Goal: Task Accomplishment & Management: Complete application form

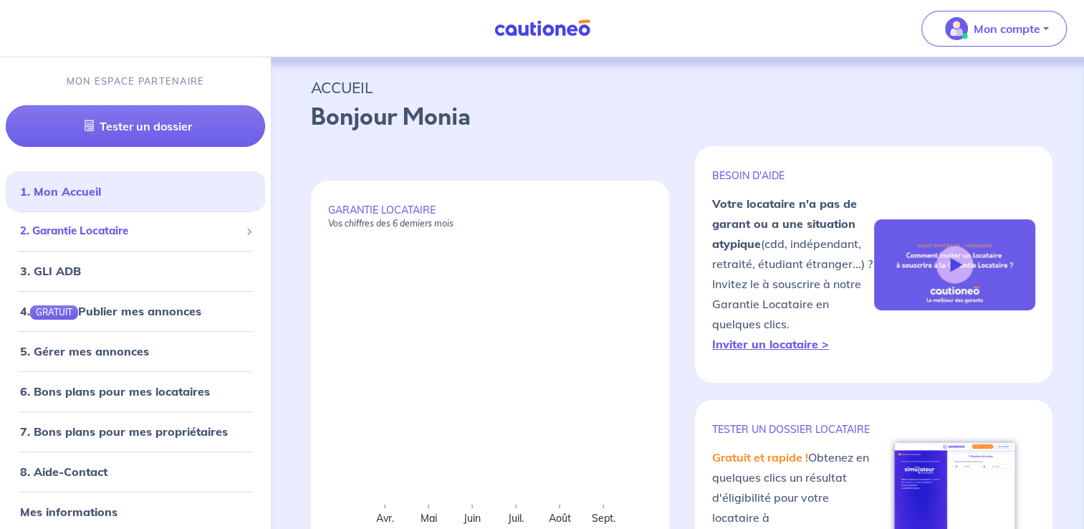
click at [132, 231] on span "2. Garantie Locataire" at bounding box center [130, 231] width 220 height 16
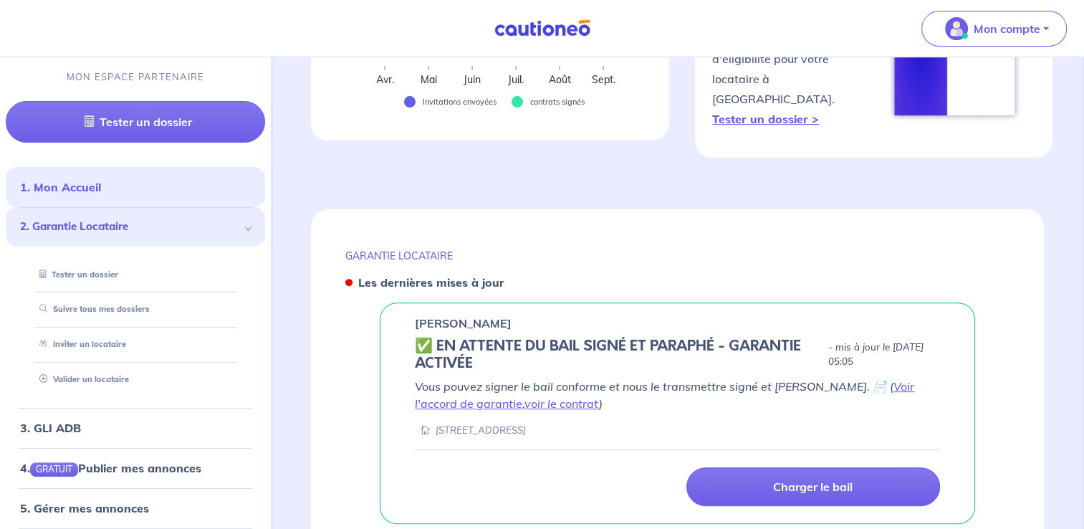
scroll to position [246, 0]
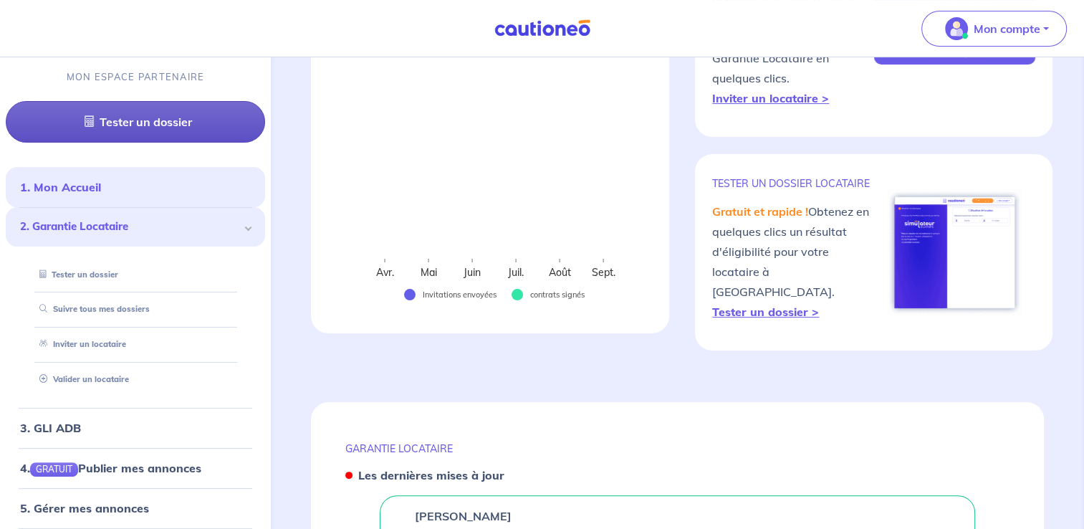
click at [172, 129] on link "Tester un dossier" at bounding box center [135, 122] width 259 height 42
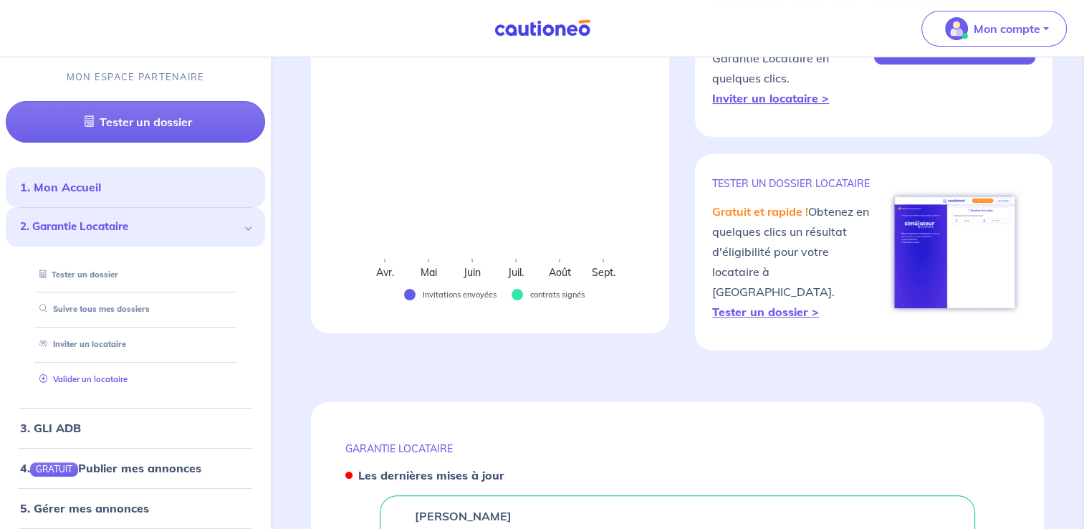
click at [109, 382] on link "Valider un locataire" at bounding box center [81, 379] width 94 height 10
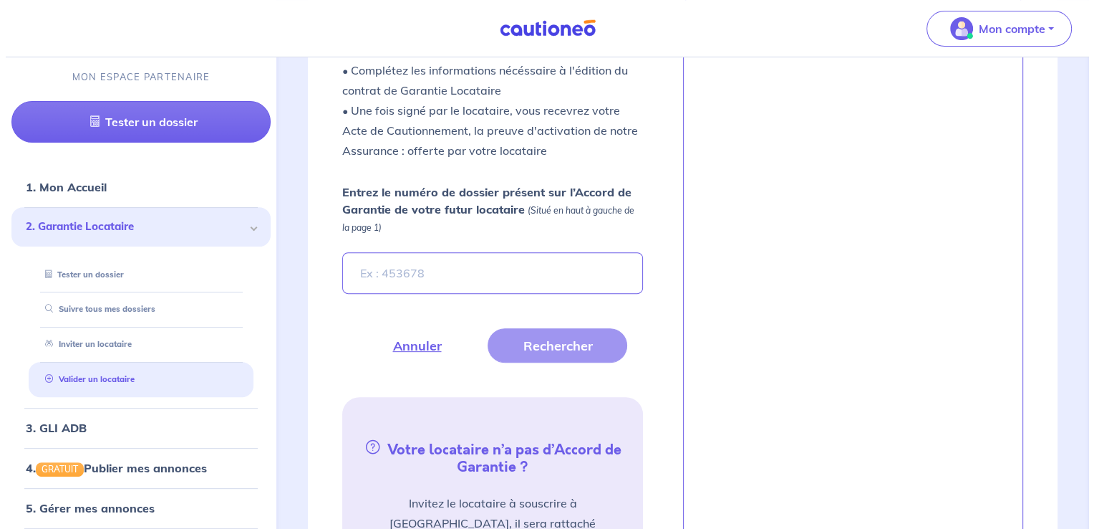
scroll to position [496, 0]
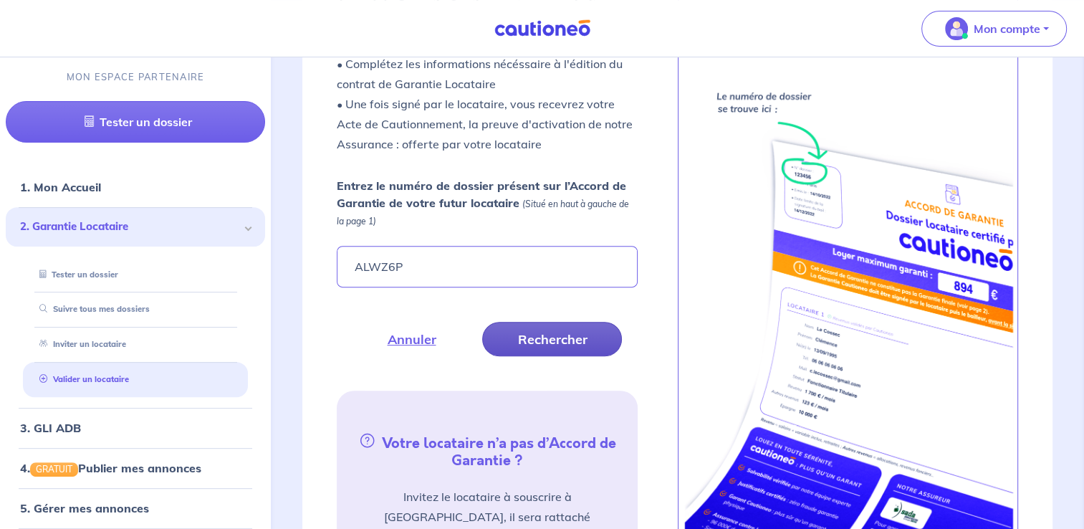
type input "ALWZ6P"
click at [569, 339] on button "Rechercher" at bounding box center [552, 339] width 140 height 34
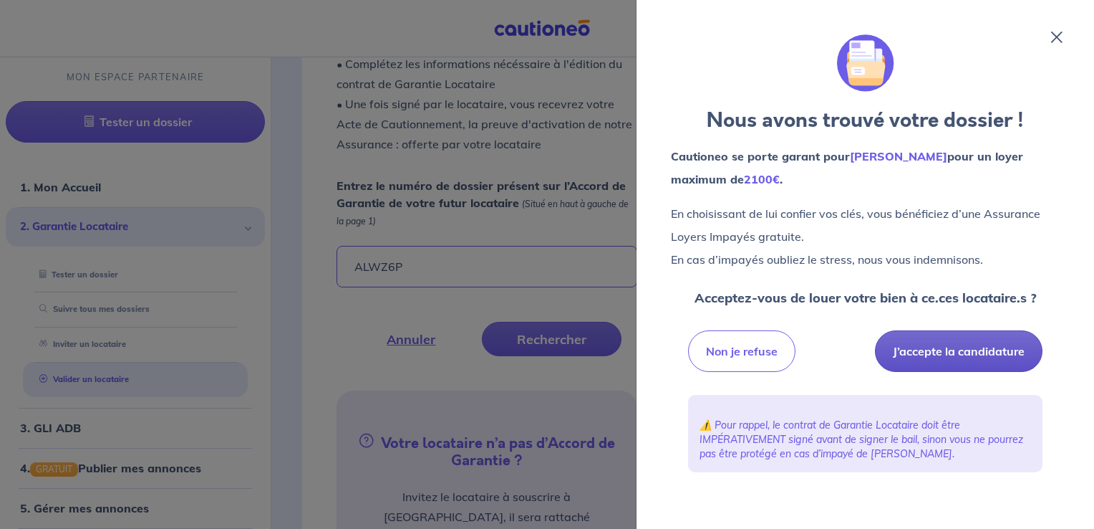
click at [975, 347] on button "J’accepte la candidature" at bounding box center [959, 351] width 168 height 42
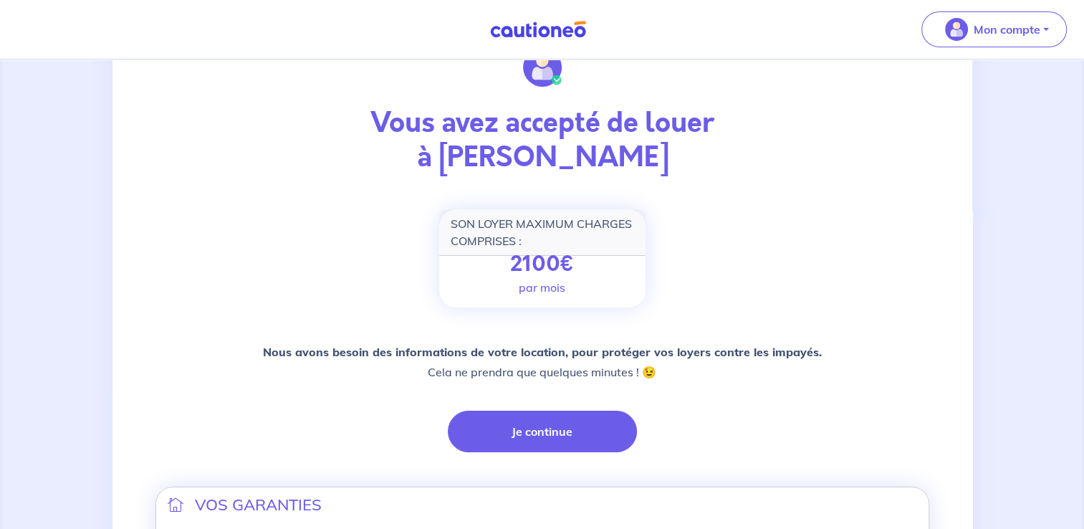
scroll to position [143, 0]
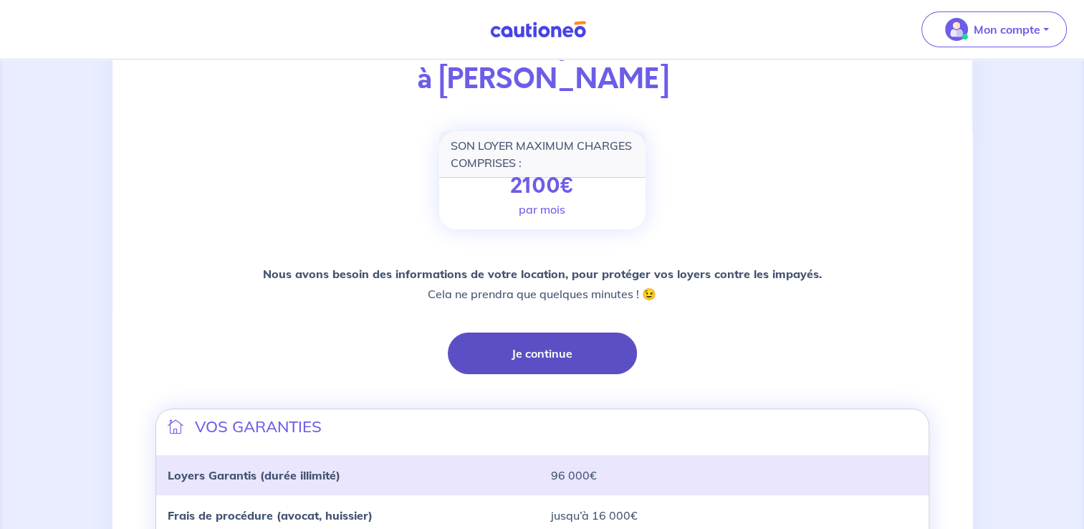
click at [556, 357] on button "Je continue" at bounding box center [542, 353] width 189 height 42
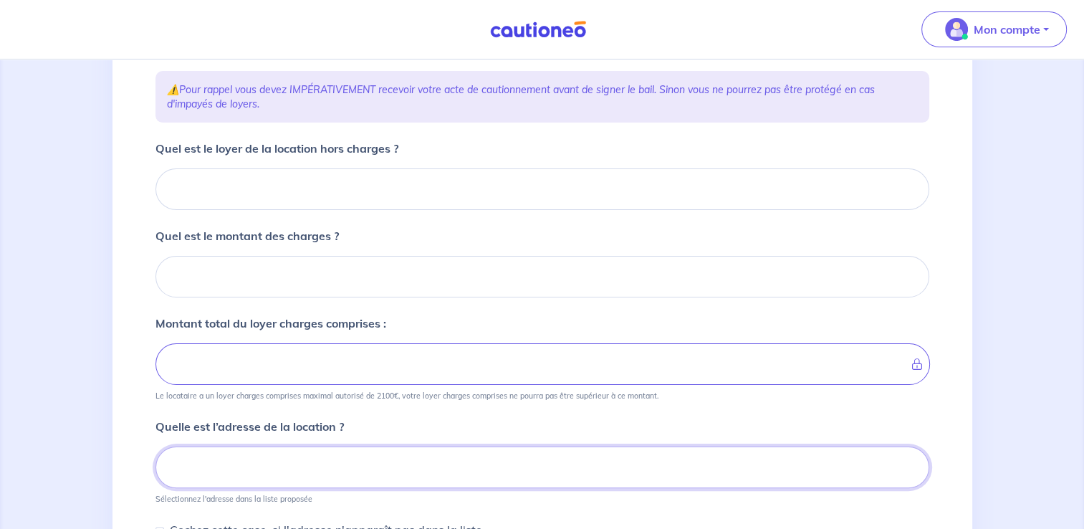
scroll to position [109, 0]
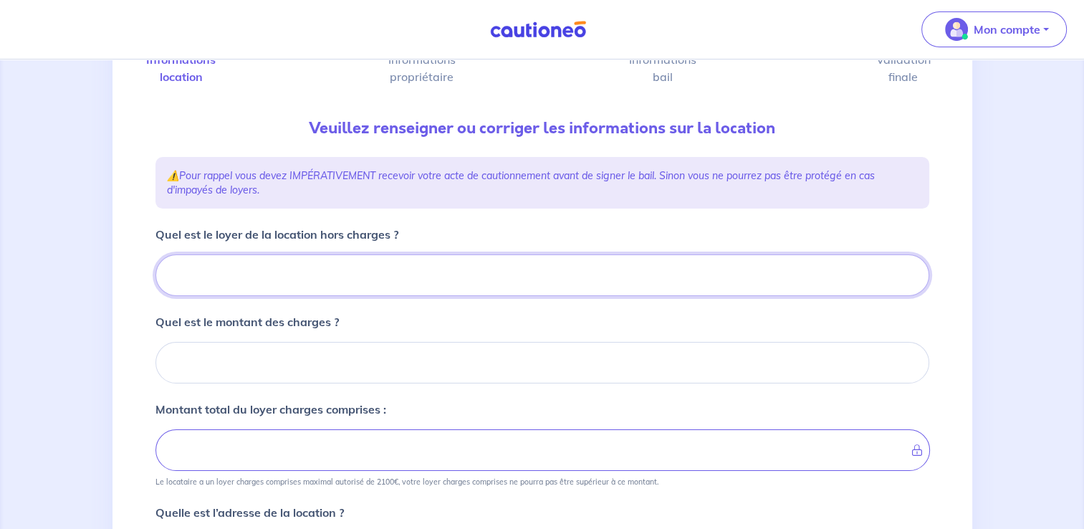
click at [384, 270] on input "Quel est le loyer de la location hors charges ?" at bounding box center [541, 275] width 773 height 42
type input "15"
type input "154"
type input "1540"
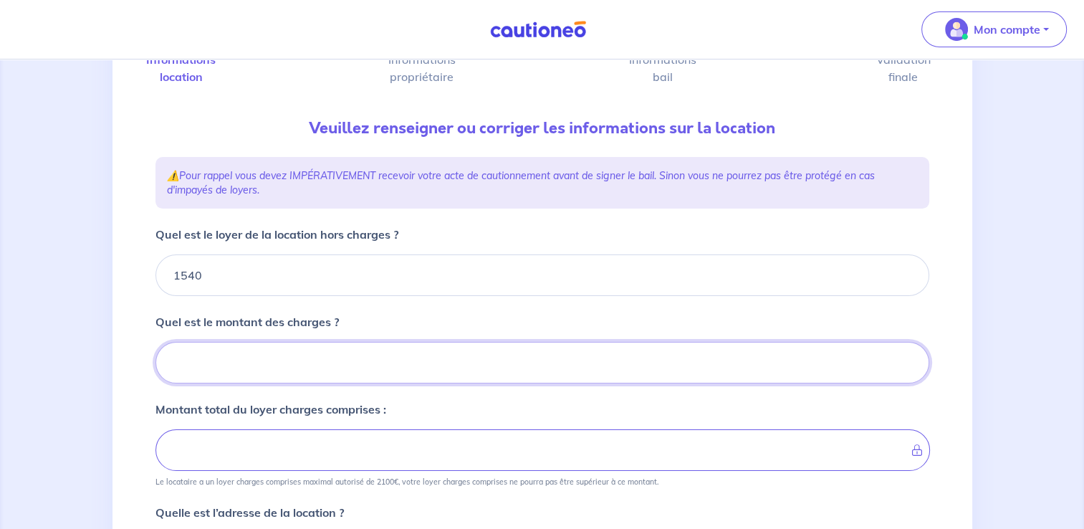
click at [727, 365] on input "Quel est le montant des charges ?" at bounding box center [541, 363] width 773 height 42
type input "6"
type input "1546"
type input "60"
type input "1600"
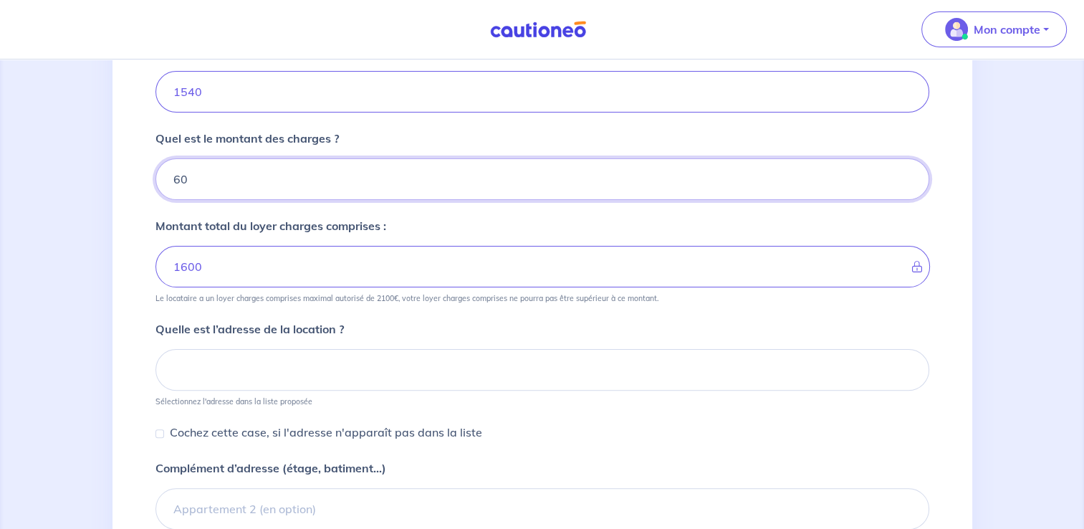
scroll to position [292, 0]
type input "60"
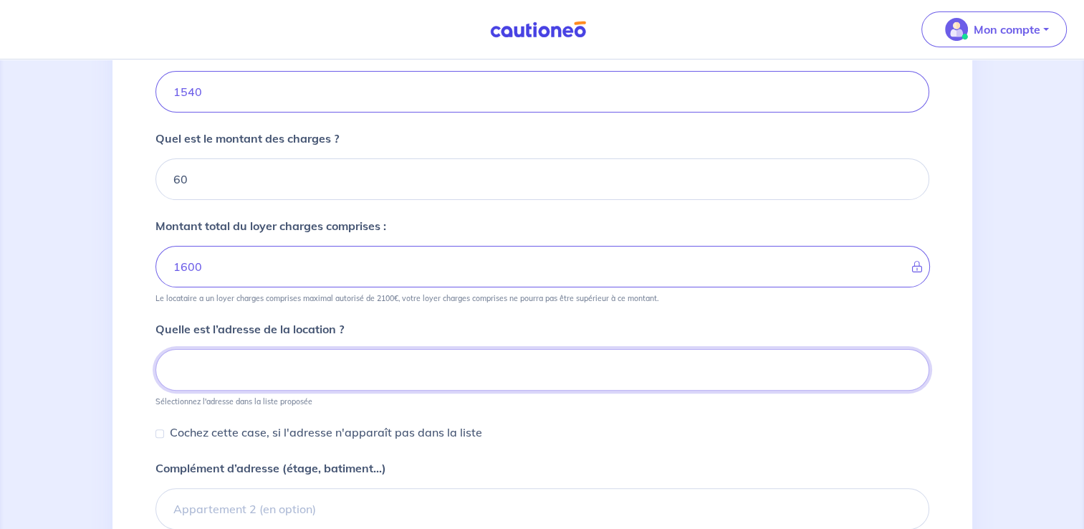
click at [648, 372] on input at bounding box center [541, 370] width 773 height 42
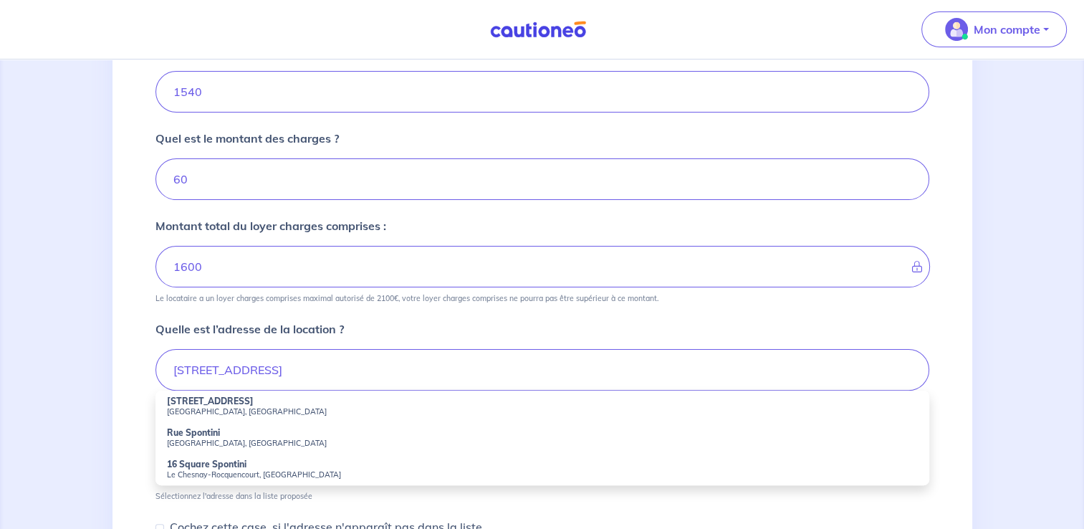
click at [564, 417] on li "[STREET_ADDRESS]" at bounding box center [541, 406] width 773 height 32
type input "[STREET_ADDRESS]"
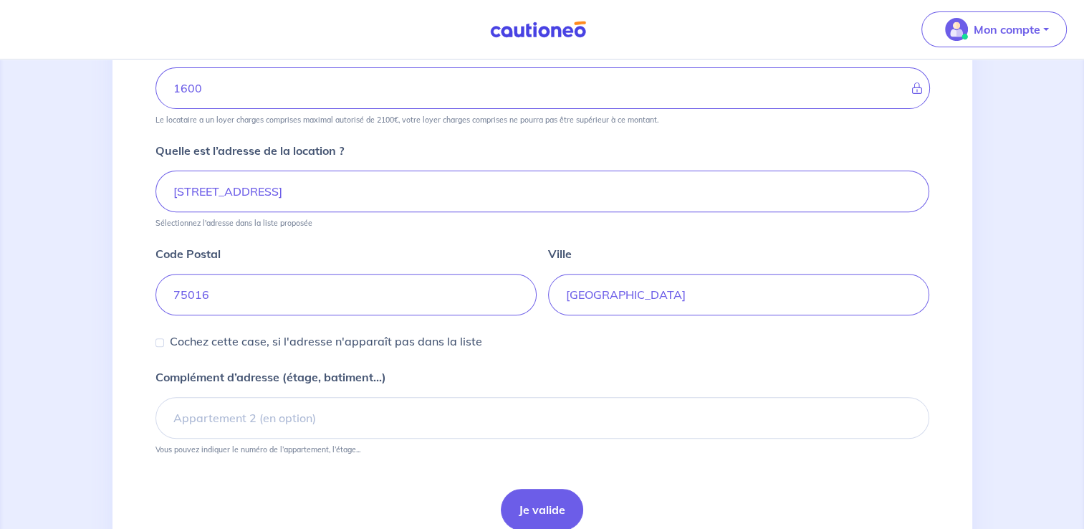
scroll to position [532, 0]
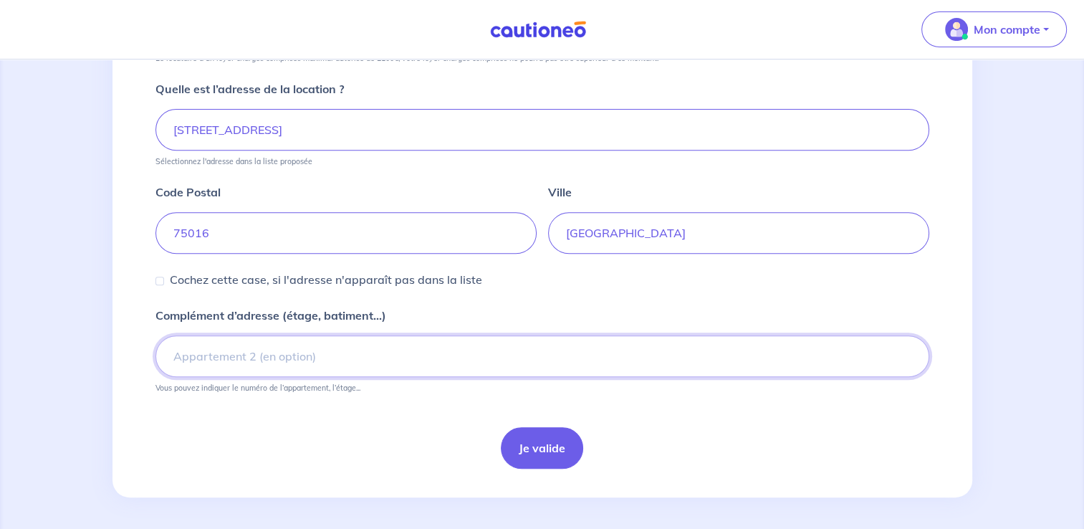
click at [481, 353] on input "Complément d’adresse (étage, batiment...)" at bounding box center [541, 356] width 773 height 42
type input "6E ETAGE"
click at [541, 452] on button "Je valide" at bounding box center [542, 448] width 82 height 42
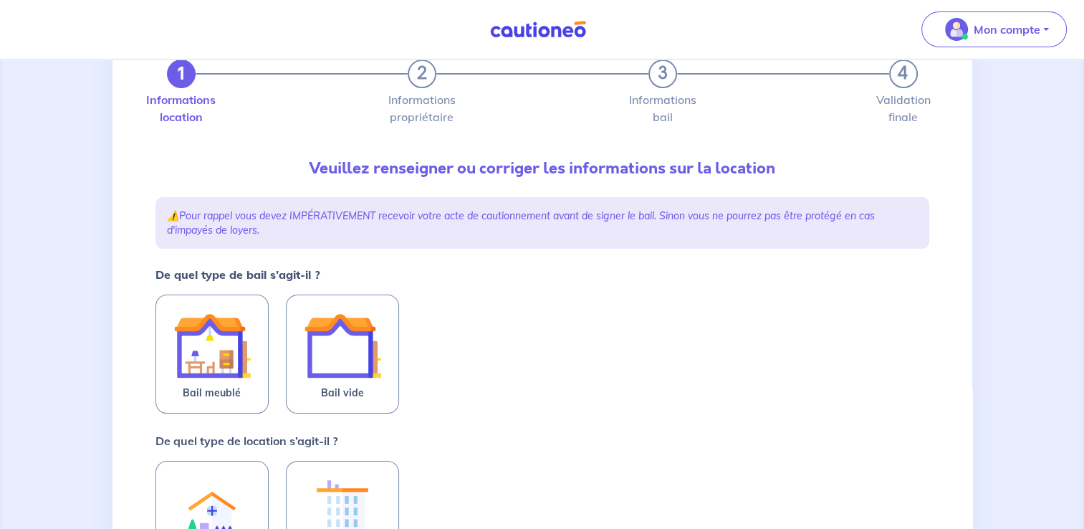
scroll to position [72, 0]
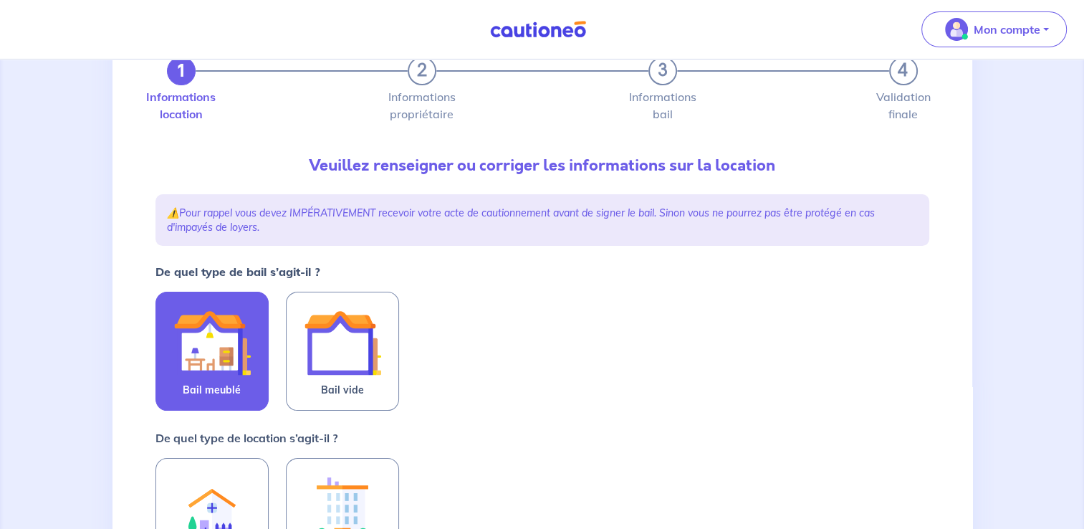
click at [252, 362] on label "Bail meublé" at bounding box center [211, 350] width 113 height 119
click at [0, 0] on input "Bail meublé" at bounding box center [0, 0] width 0 height 0
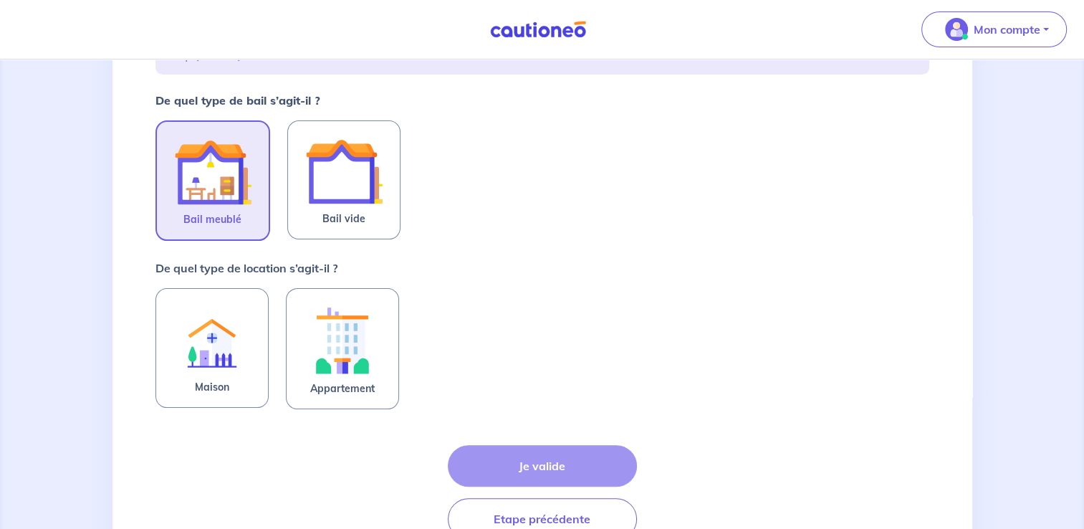
scroll to position [251, 0]
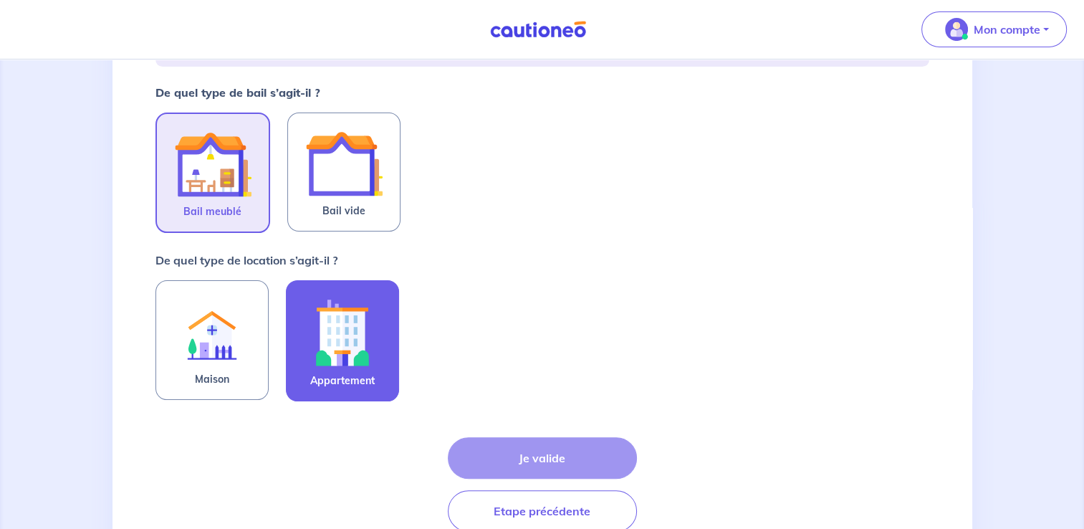
click at [334, 360] on img at bounding box center [342, 331] width 77 height 79
click at [0, 0] on input "Appartement" at bounding box center [0, 0] width 0 height 0
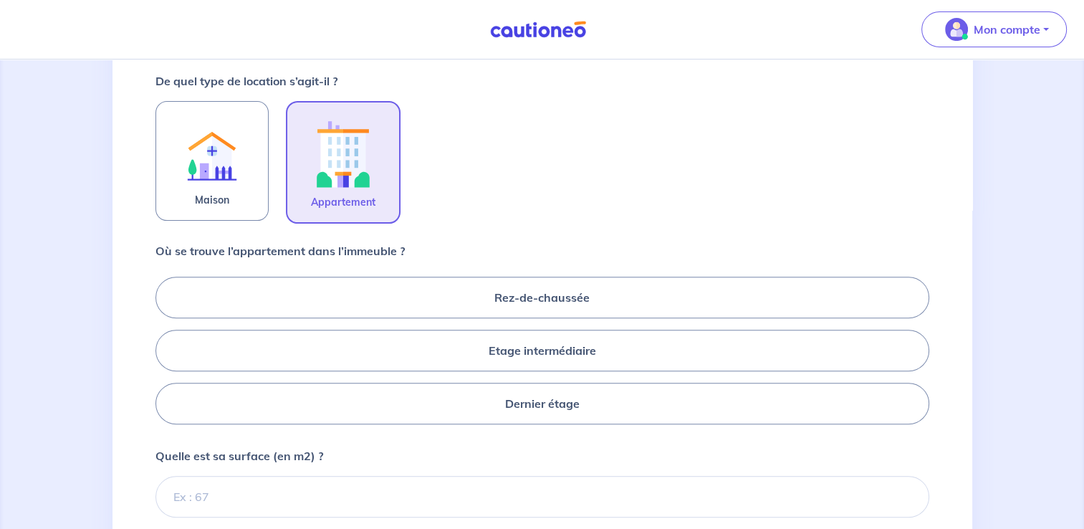
scroll to position [430, 0]
click at [569, 402] on label "Dernier étage" at bounding box center [541, 403] width 773 height 42
click at [165, 355] on input "Dernier étage" at bounding box center [159, 349] width 9 height 9
radio input "true"
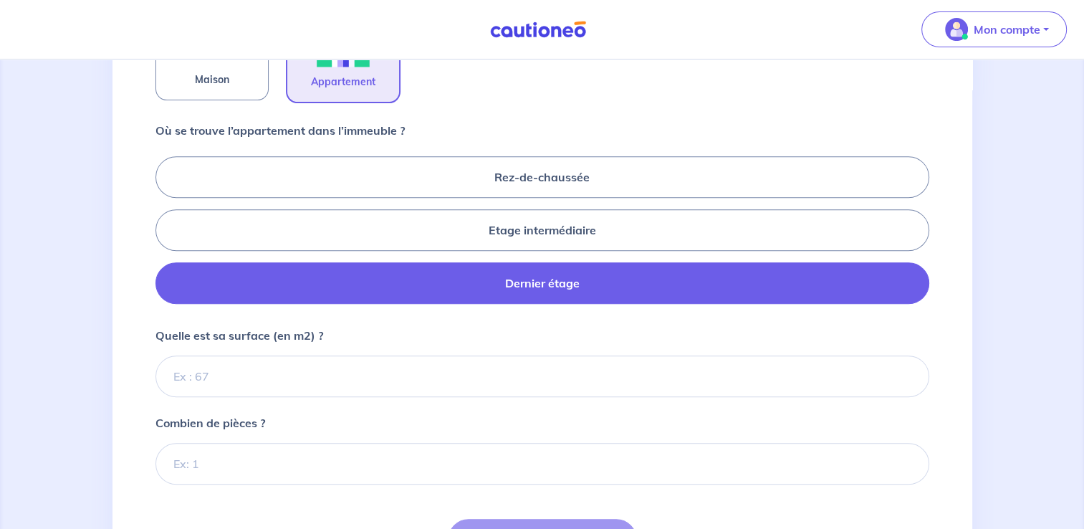
scroll to position [550, 0]
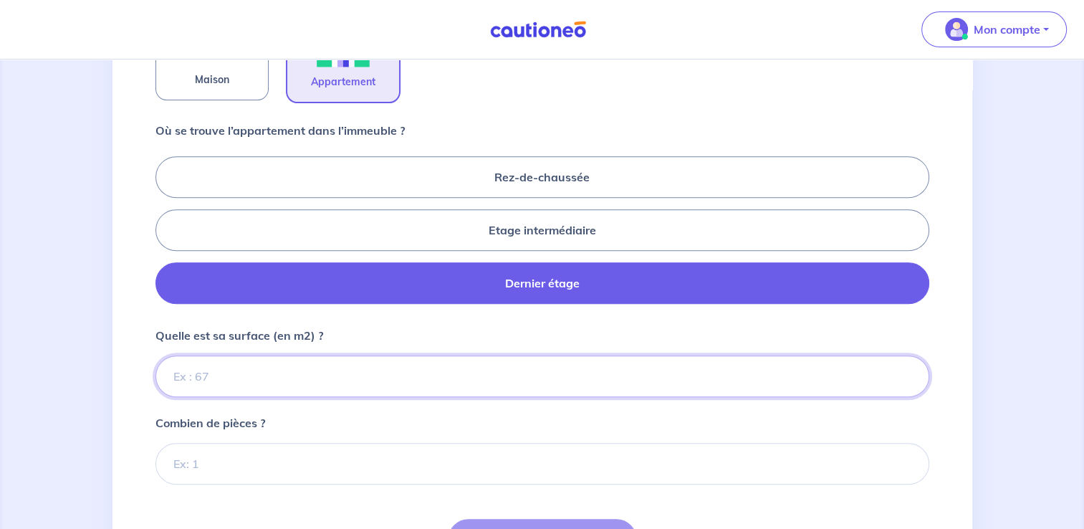
click at [464, 383] on input "Quelle est sa surface (en m2) ?" at bounding box center [541, 376] width 773 height 42
type input "42"
type input "42.02"
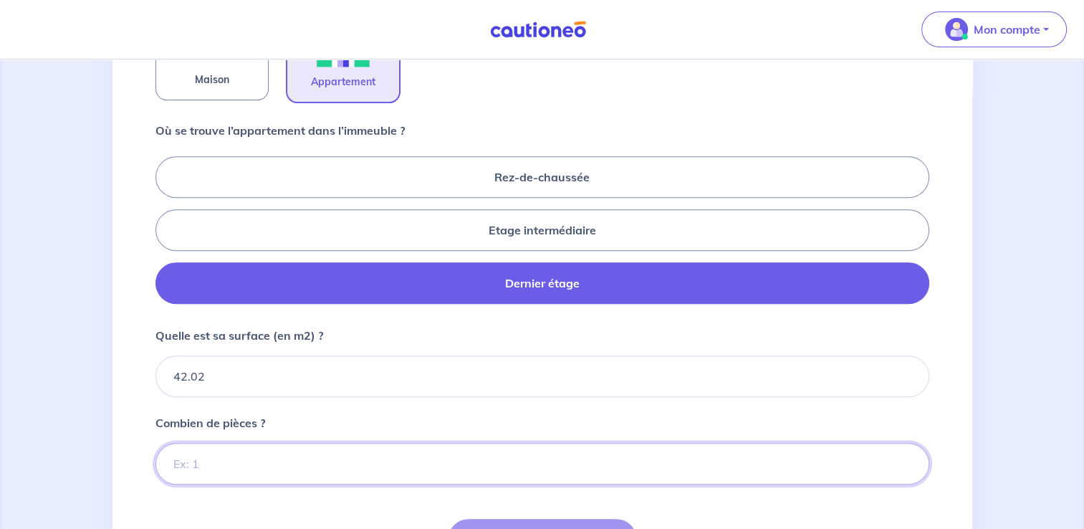
click at [435, 457] on input "Combien de pièces ?" at bounding box center [541, 464] width 773 height 42
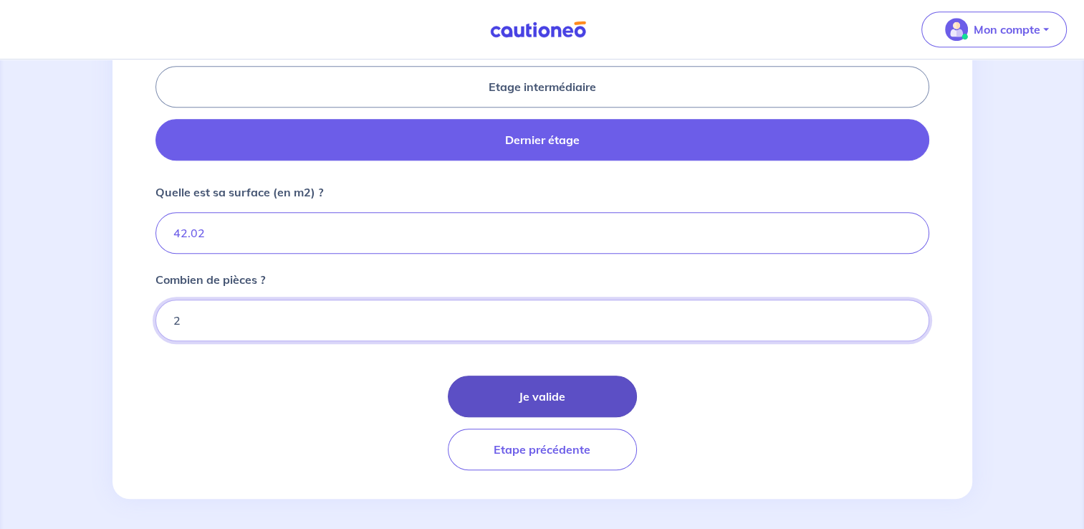
type input "2"
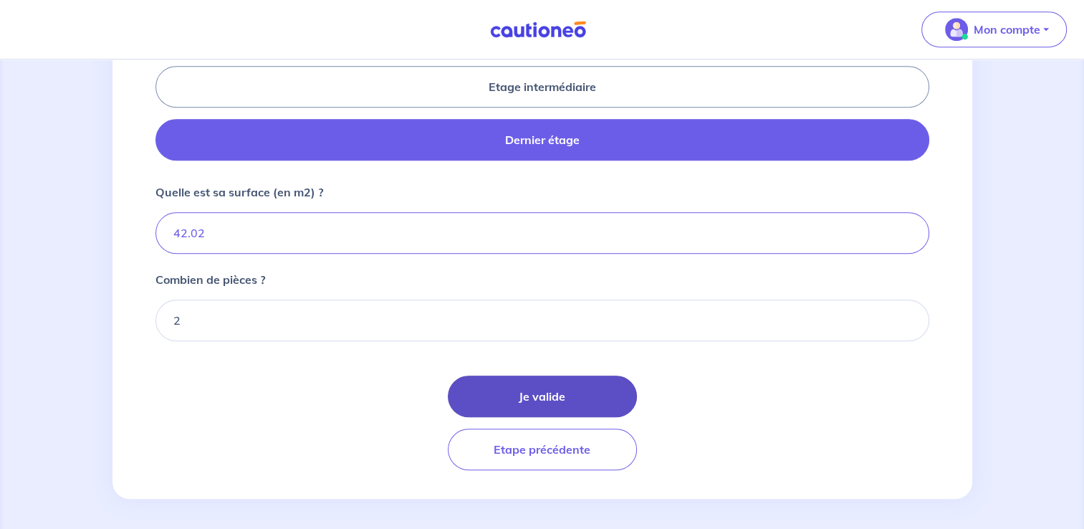
click at [517, 405] on button "Je valide" at bounding box center [542, 396] width 189 height 42
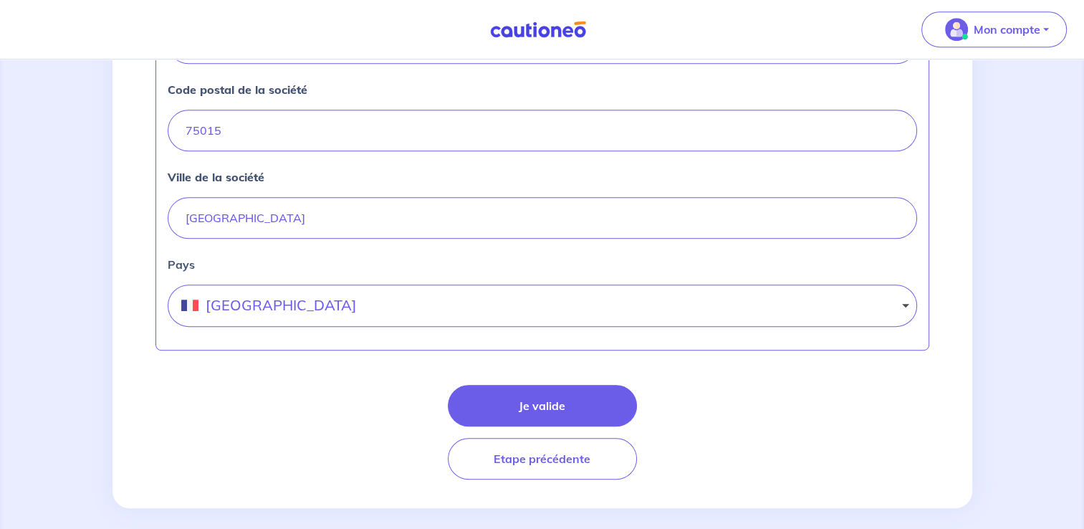
scroll to position [673, 0]
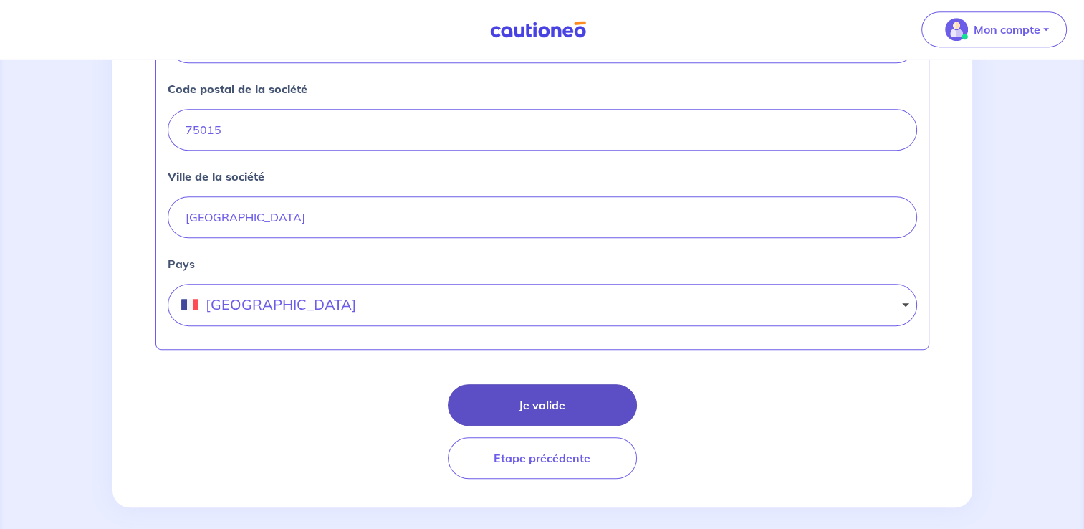
click at [562, 405] on button "Je valide" at bounding box center [542, 405] width 189 height 42
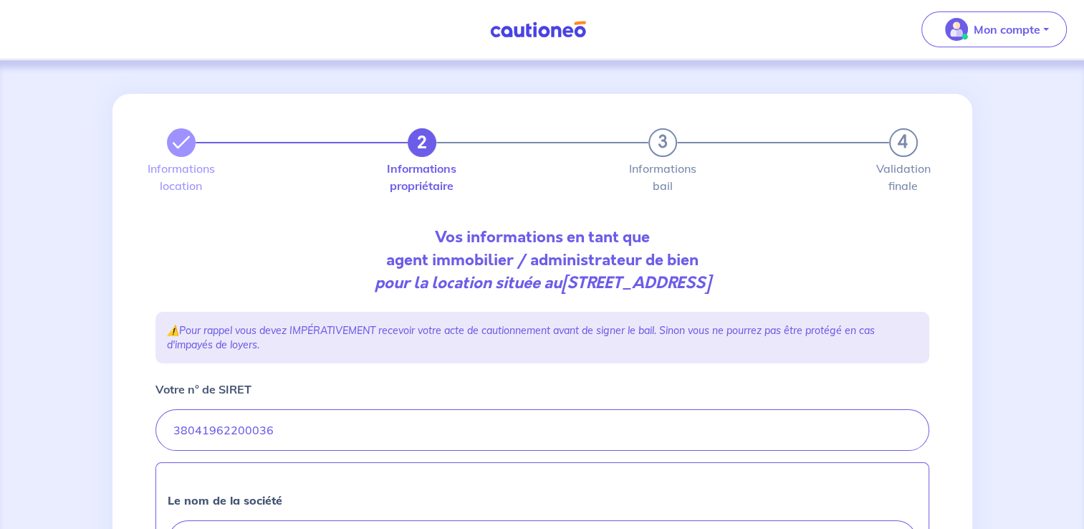
select select "FR"
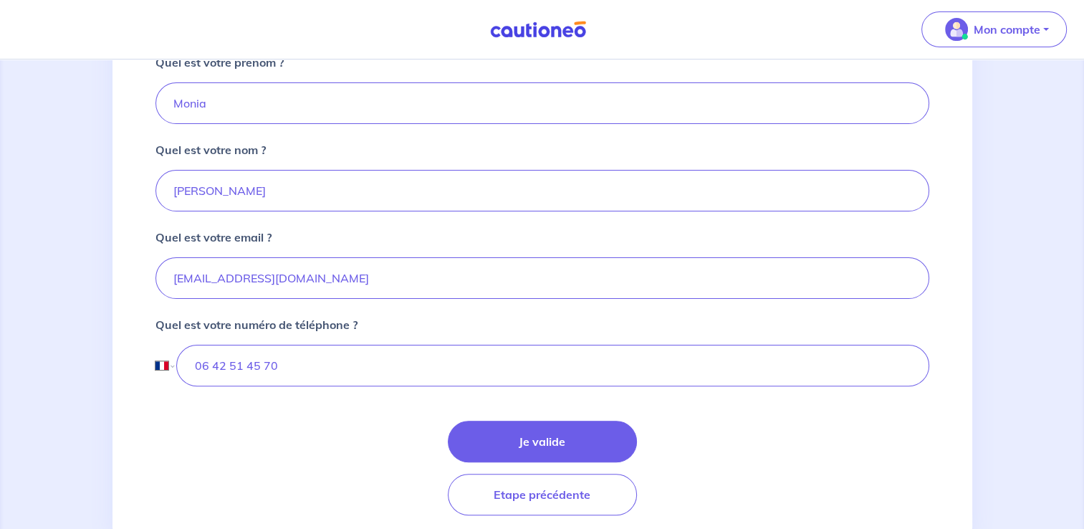
scroll to position [327, 0]
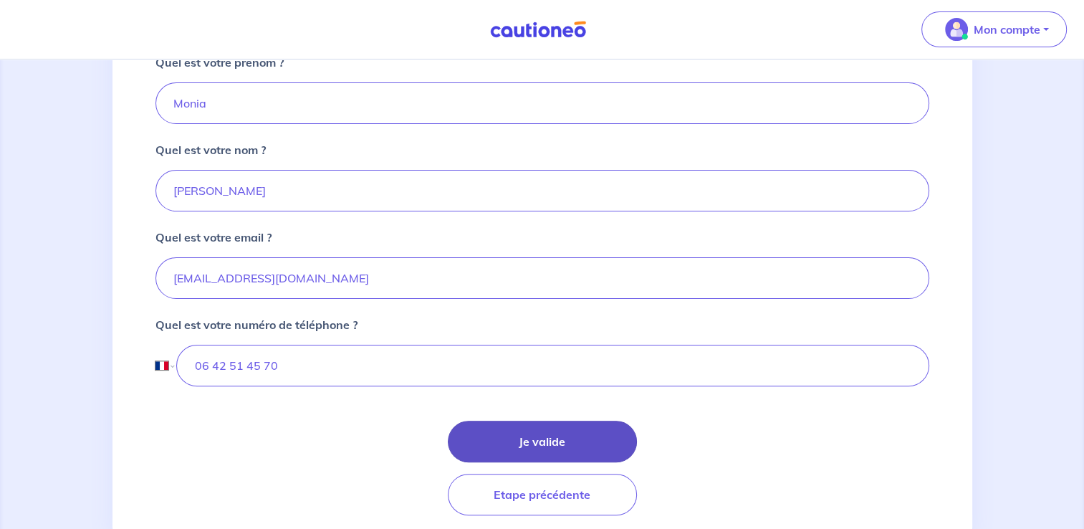
click at [560, 428] on button "Je valide" at bounding box center [542, 441] width 189 height 42
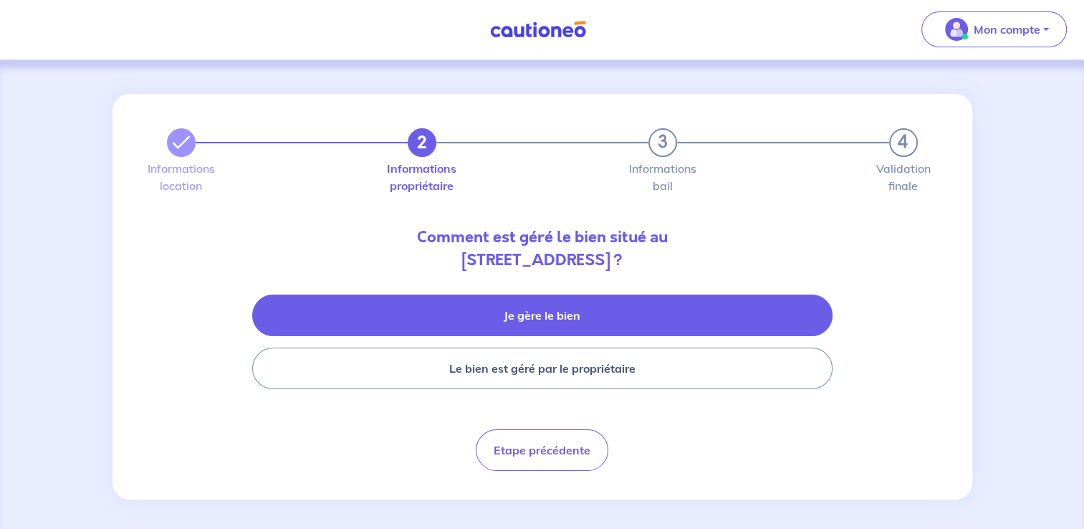
click at [573, 321] on button "Je gère le bien" at bounding box center [542, 315] width 580 height 42
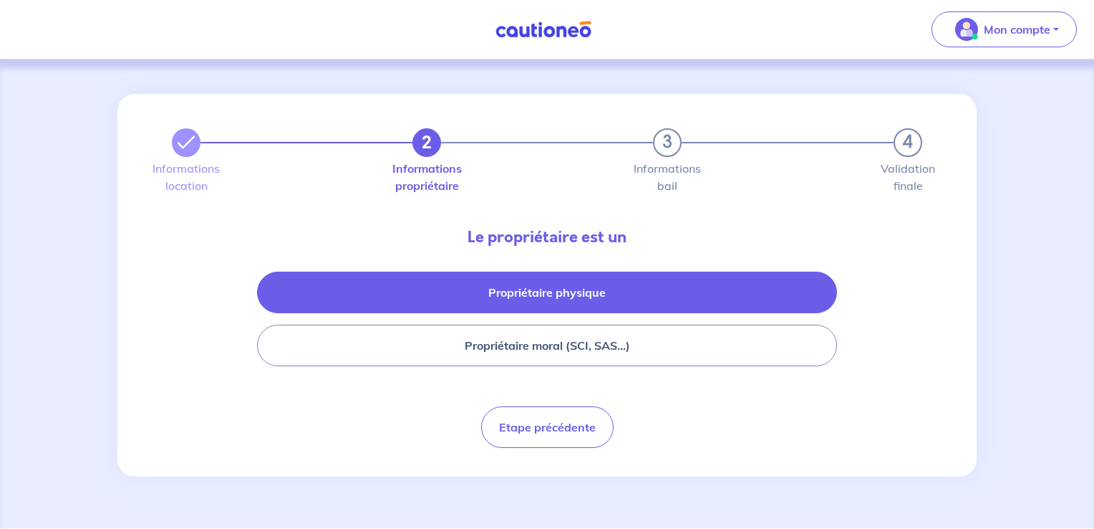
click at [594, 296] on button "Propriétaire physique" at bounding box center [547, 292] width 580 height 42
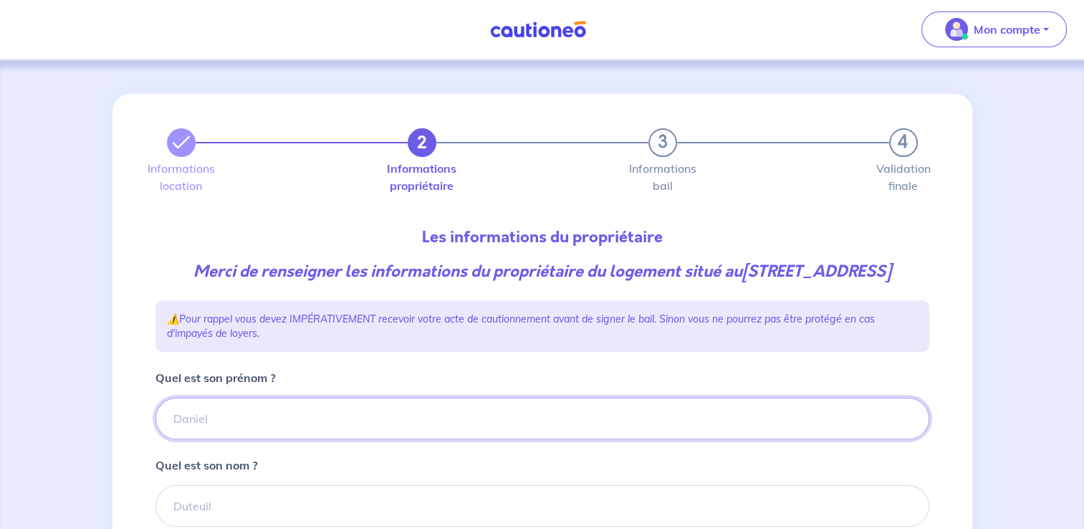
click at [410, 419] on input "Quel est son prénom ?" at bounding box center [541, 418] width 773 height 42
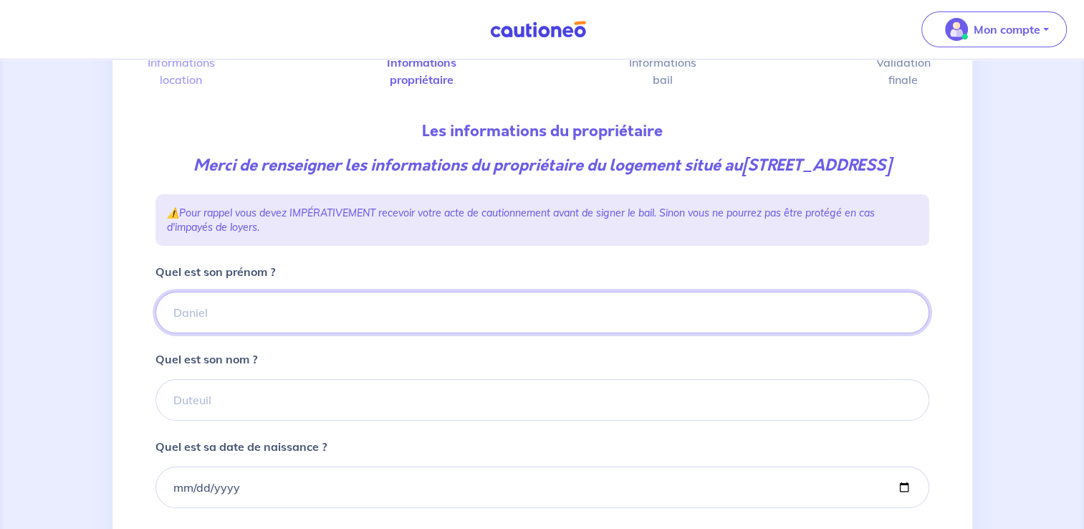
scroll to position [362, 0]
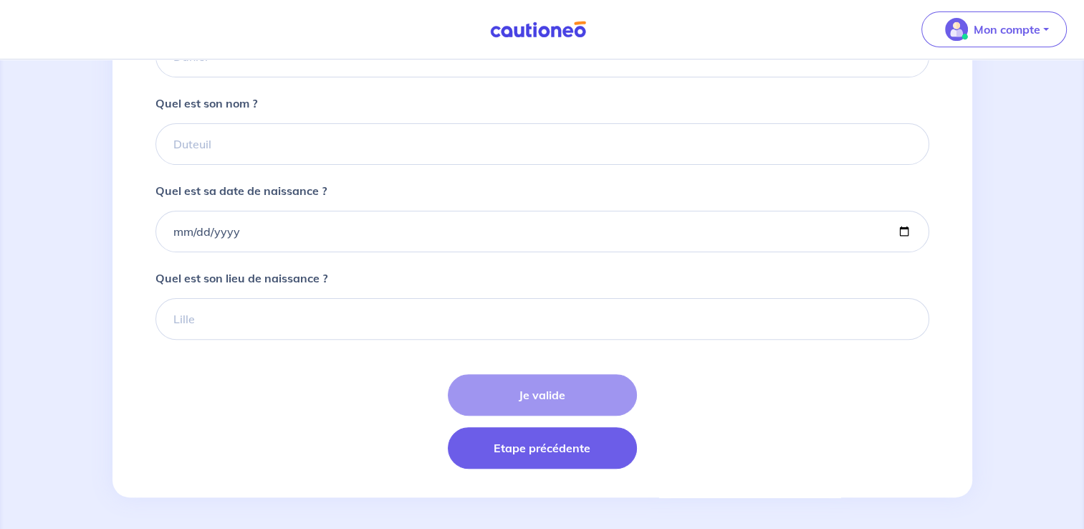
click at [503, 460] on button "Etape précédente" at bounding box center [542, 448] width 189 height 42
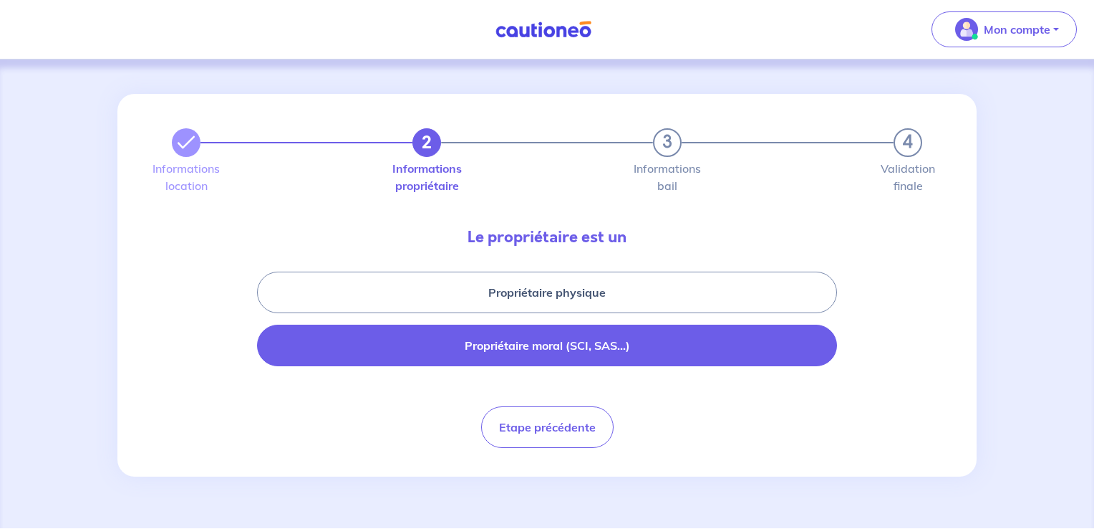
click at [484, 339] on button "Propriétaire moral (SCI, SAS...)" at bounding box center [547, 345] width 580 height 42
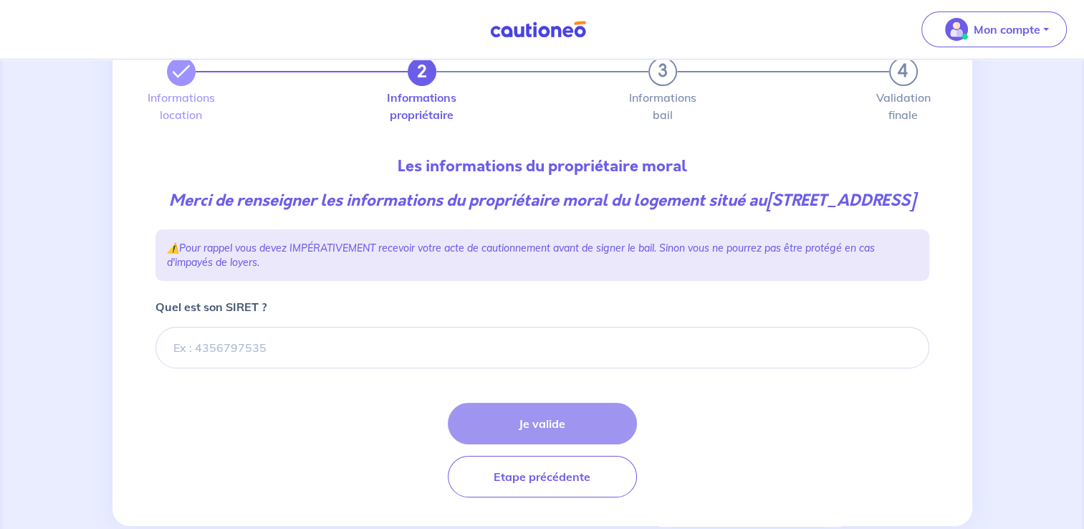
scroll to position [72, 0]
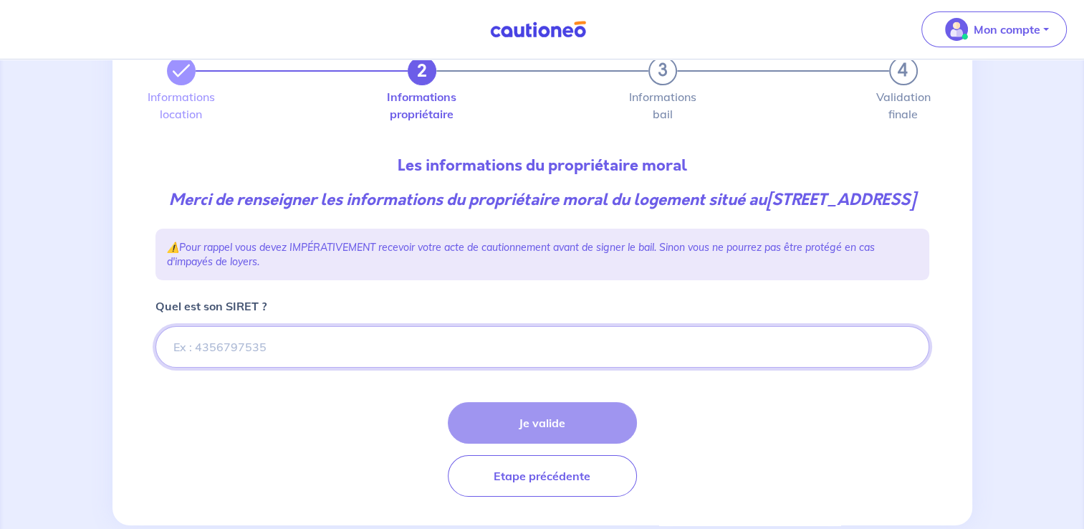
click at [354, 367] on input "Quel est son SIRET ?" at bounding box center [541, 347] width 773 height 42
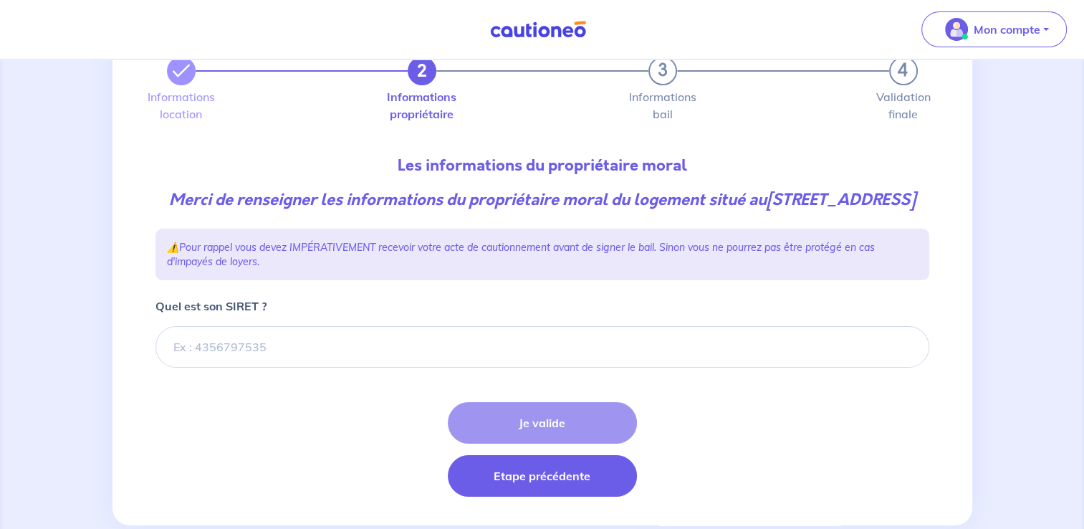
click at [564, 496] on button "Etape précédente" at bounding box center [542, 476] width 189 height 42
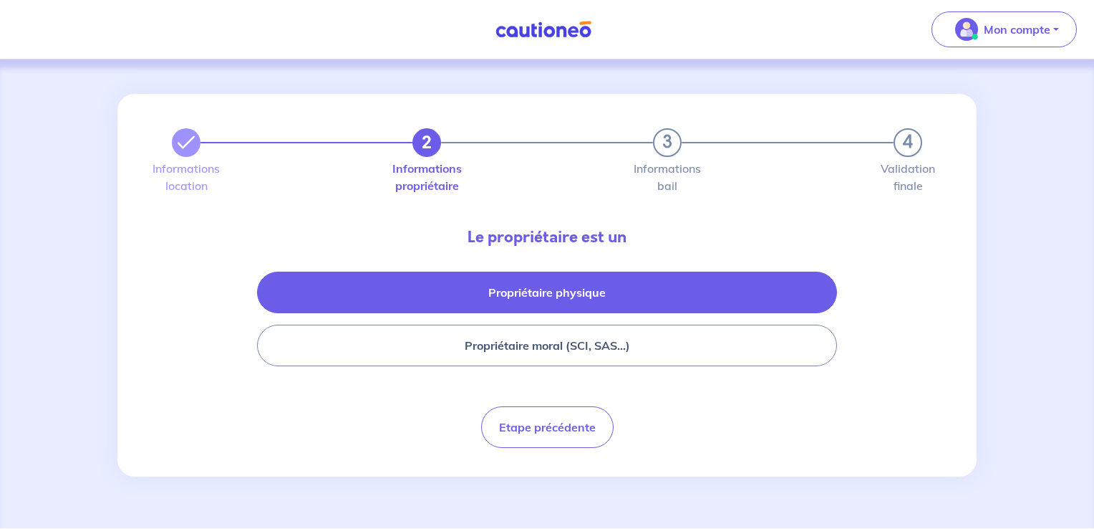
click at [584, 299] on button "Propriétaire physique" at bounding box center [547, 292] width 580 height 42
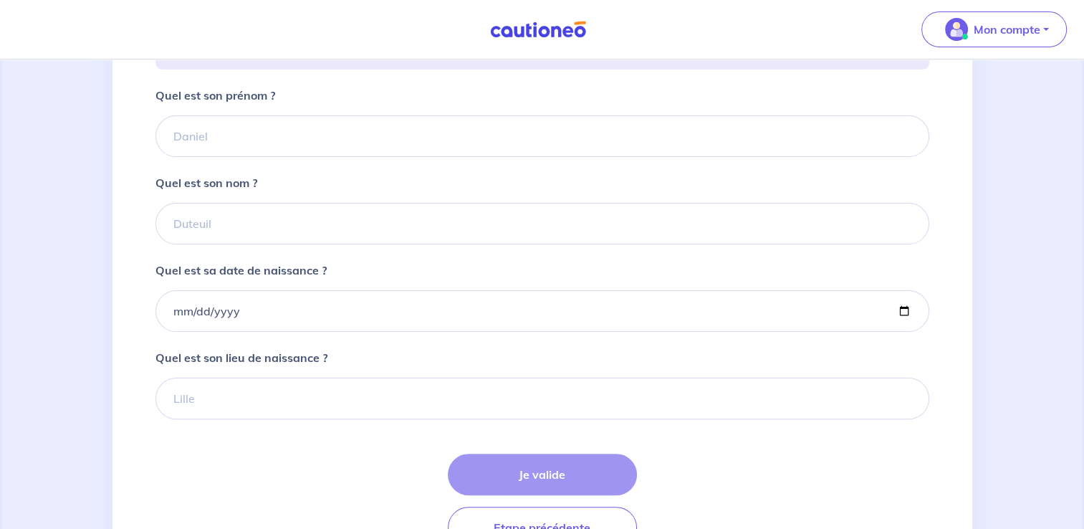
scroll to position [358, 0]
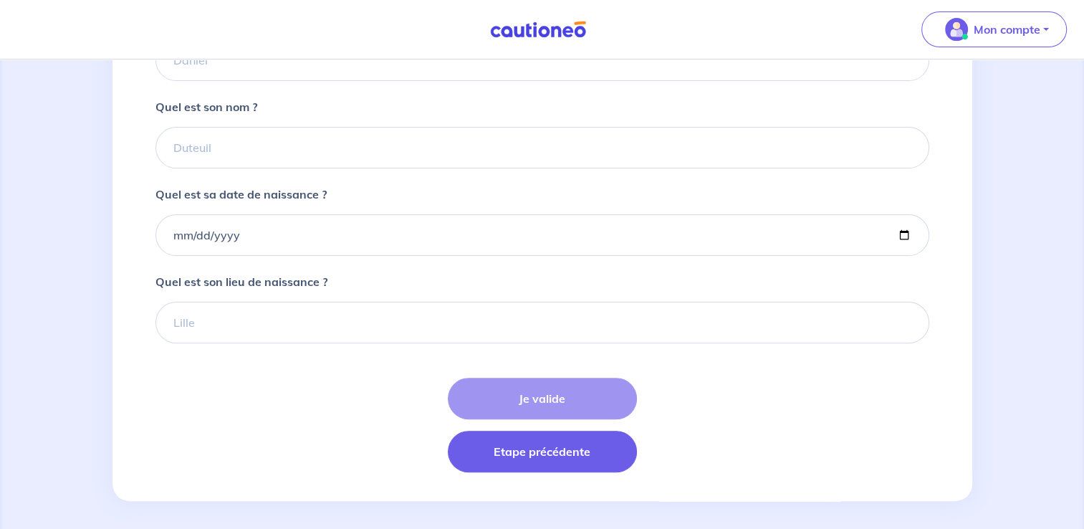
click at [551, 468] on button "Etape précédente" at bounding box center [542, 451] width 189 height 42
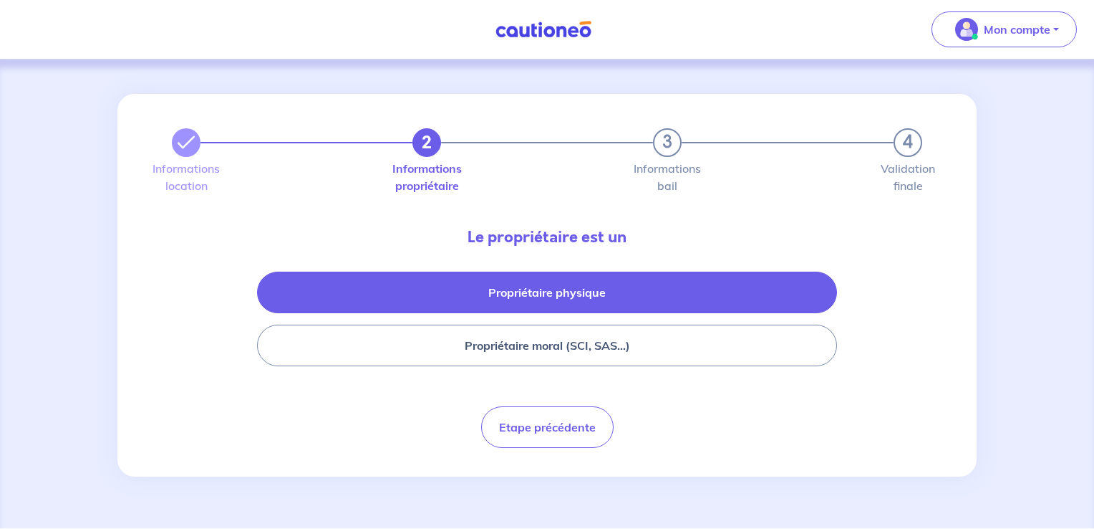
click at [541, 307] on button "Propriétaire physique" at bounding box center [547, 292] width 580 height 42
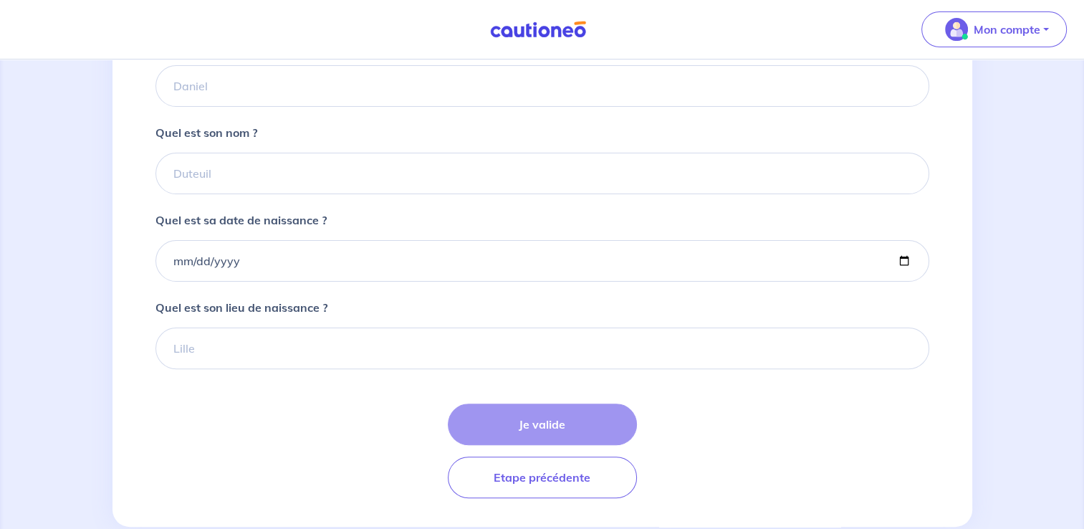
scroll to position [358, 0]
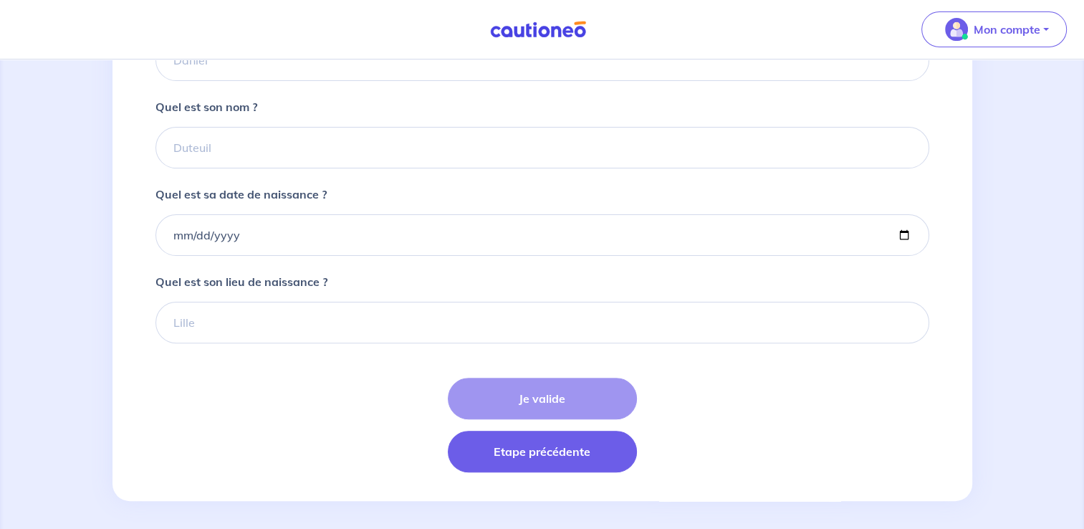
click at [527, 464] on button "Etape précédente" at bounding box center [542, 451] width 189 height 42
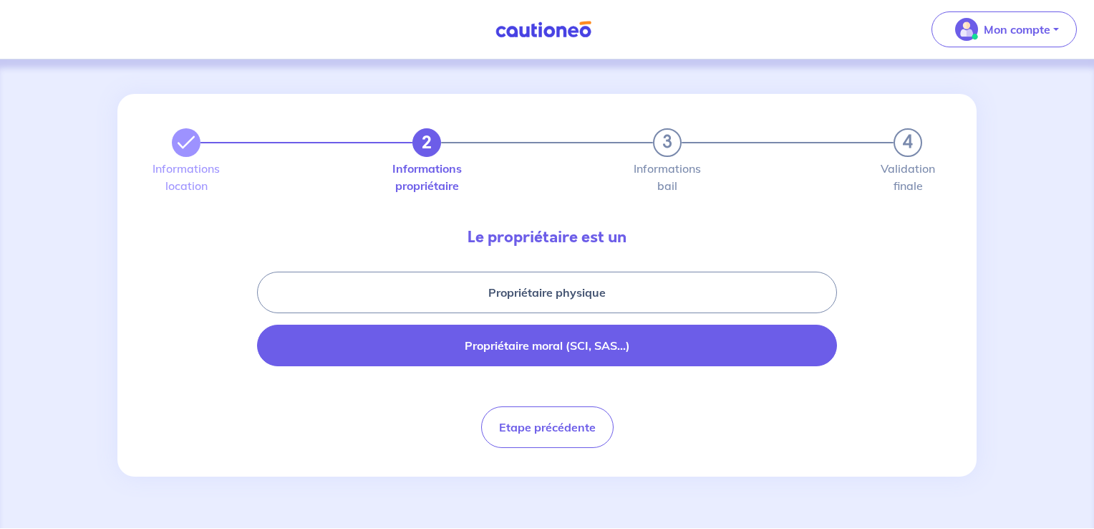
click at [556, 344] on button "Propriétaire moral (SCI, SAS...)" at bounding box center [547, 345] width 580 height 42
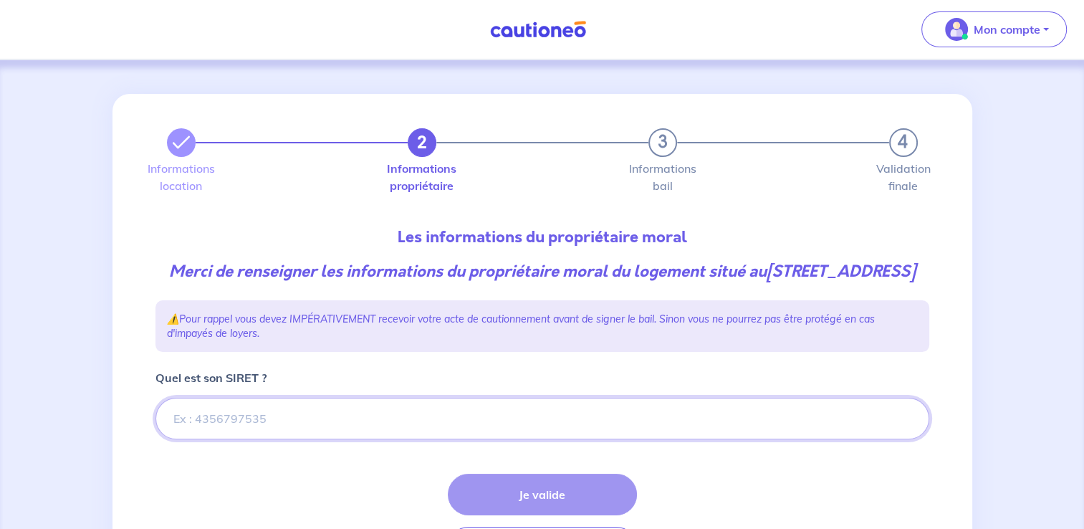
click at [367, 439] on input "Quel est son SIRET ?" at bounding box center [541, 418] width 773 height 42
paste input "494 551 187 00029"
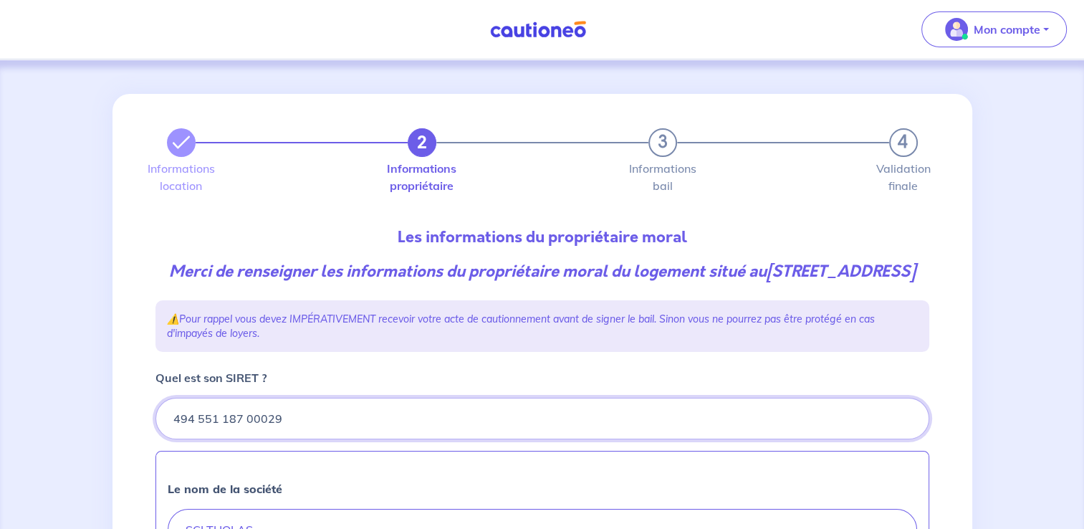
type input "494 551 187 00029"
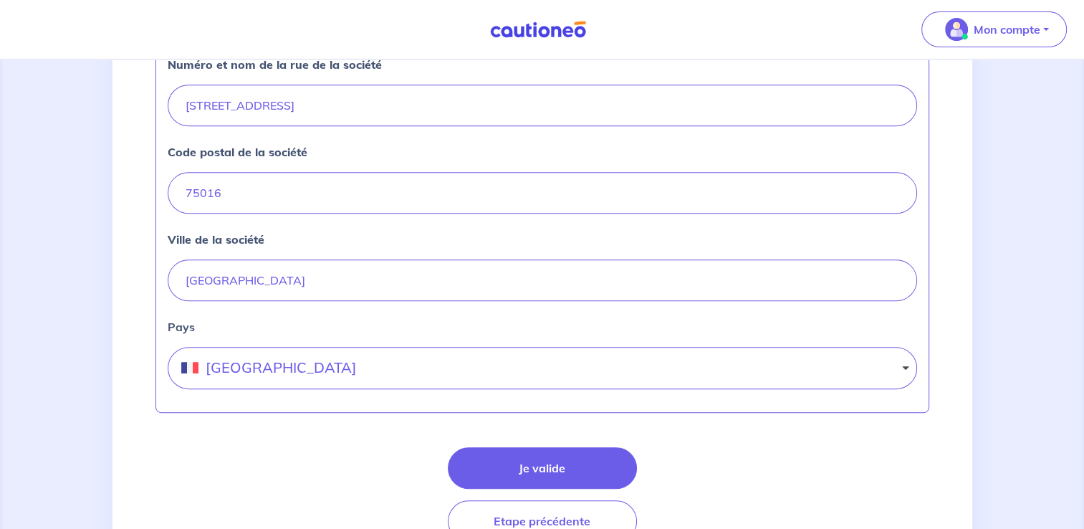
scroll to position [693, 0]
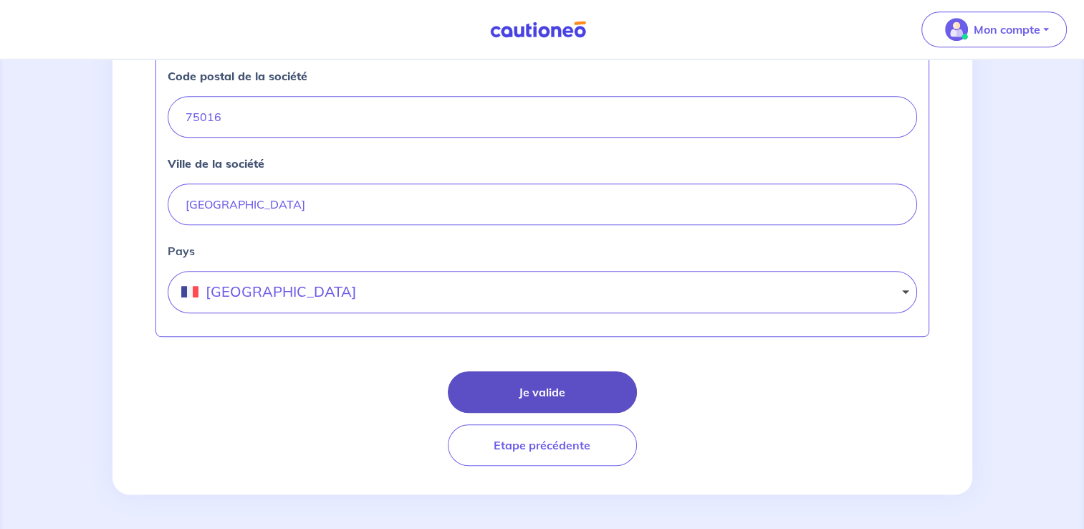
click at [514, 398] on button "Je valide" at bounding box center [542, 392] width 189 height 42
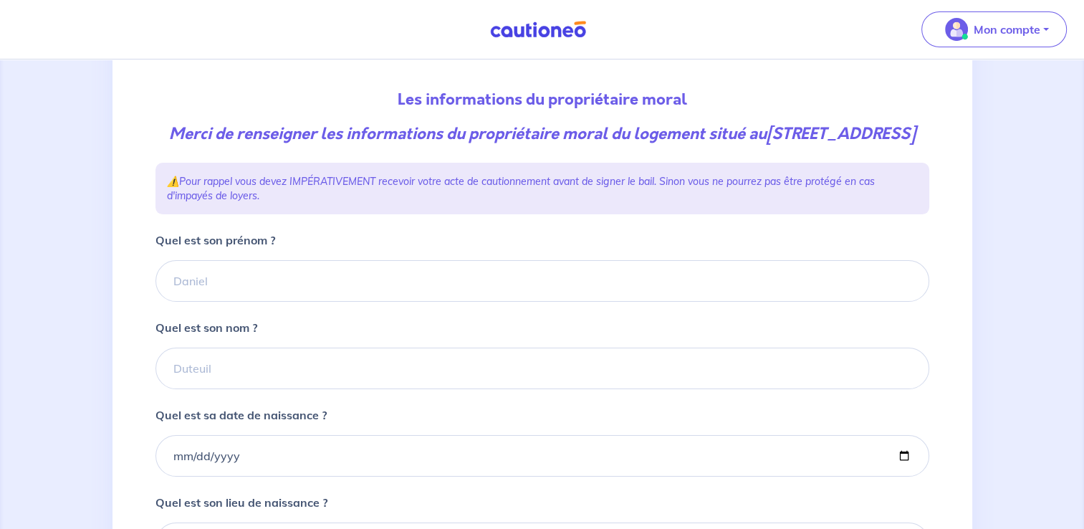
scroll to position [98, 0]
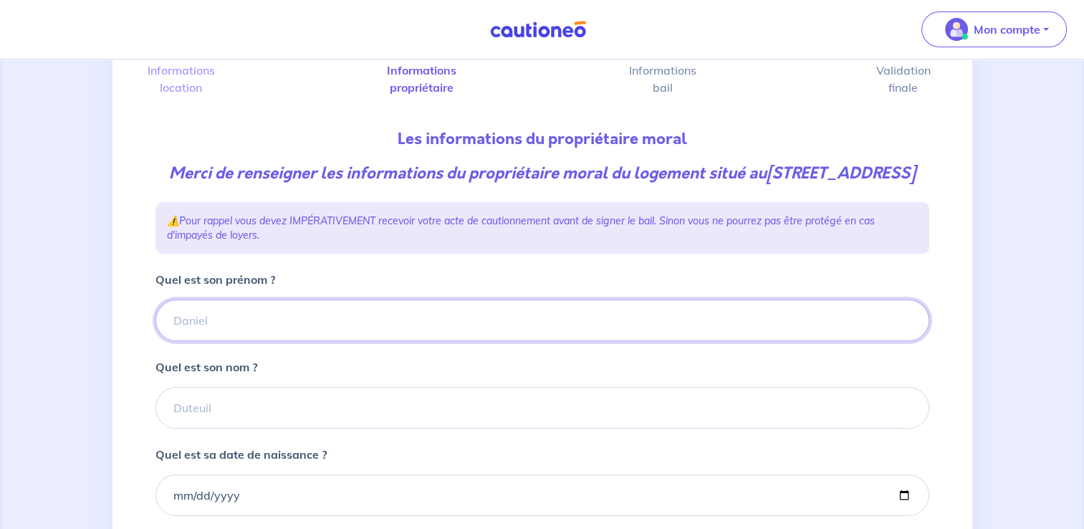
click at [234, 339] on input "Quel est son prénom ?" at bounding box center [541, 320] width 773 height 42
type input "[PERSON_NAME]"
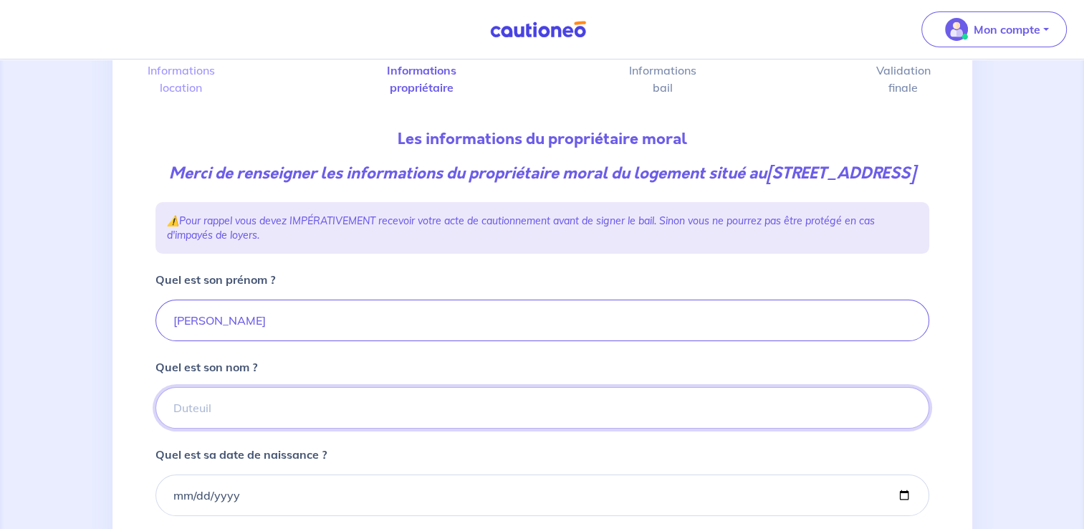
click at [381, 418] on input "Quel est son nom ?" at bounding box center [541, 408] width 773 height 42
type input "Lassus"
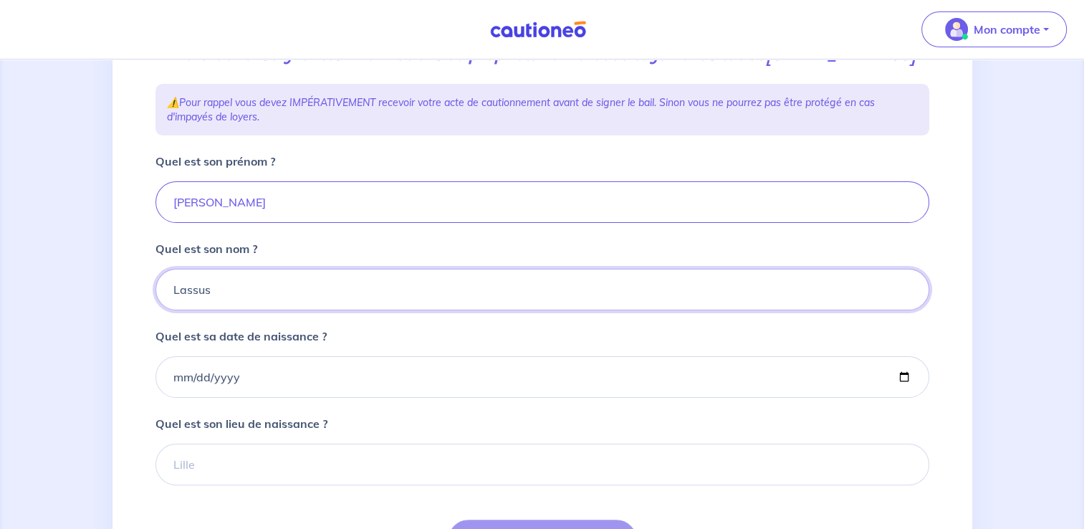
scroll to position [221, 0]
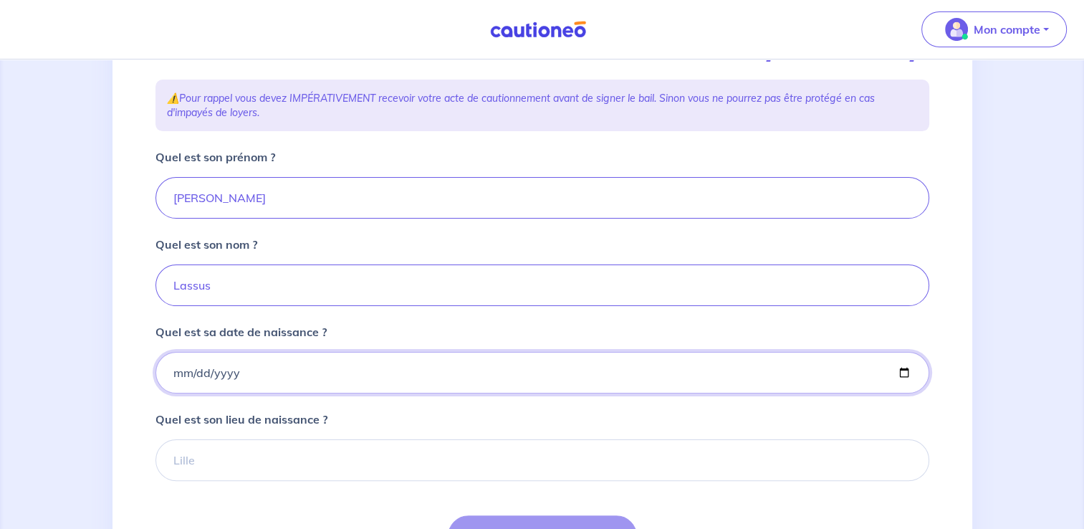
click at [776, 393] on input "Quel est sa date de naissance ?" at bounding box center [541, 373] width 773 height 42
click at [902, 388] on input "Quel est sa date de naissance ?" at bounding box center [541, 373] width 773 height 42
click at [244, 393] on input "Quel est sa date de naissance ?" at bounding box center [541, 373] width 773 height 42
click at [910, 387] on input "Quel est sa date de naissance ?" at bounding box center [541, 373] width 773 height 42
click at [907, 389] on input "Quel est sa date de naissance ?" at bounding box center [541, 373] width 773 height 42
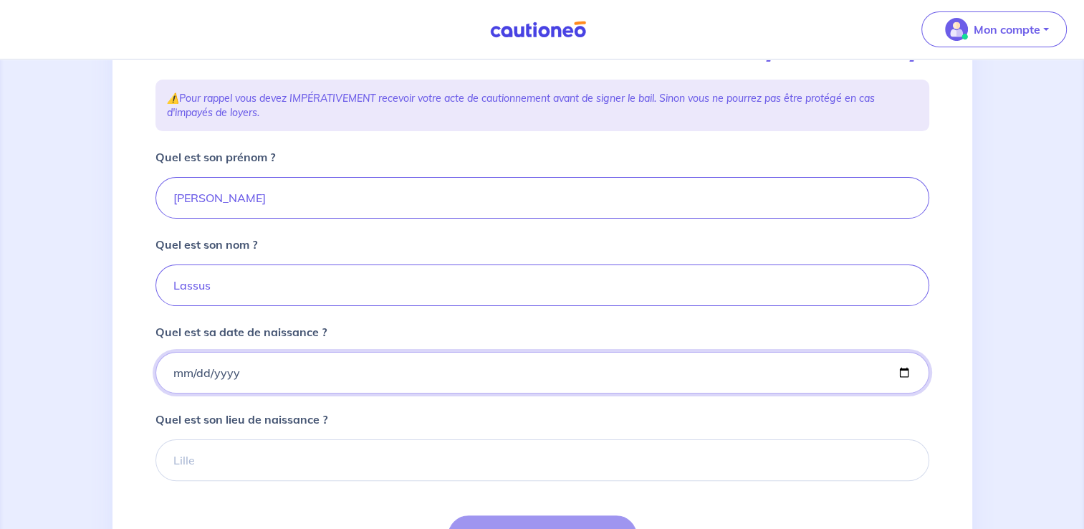
type input "[DATE]"
click at [252, 393] on input "[DATE]" at bounding box center [541, 373] width 773 height 42
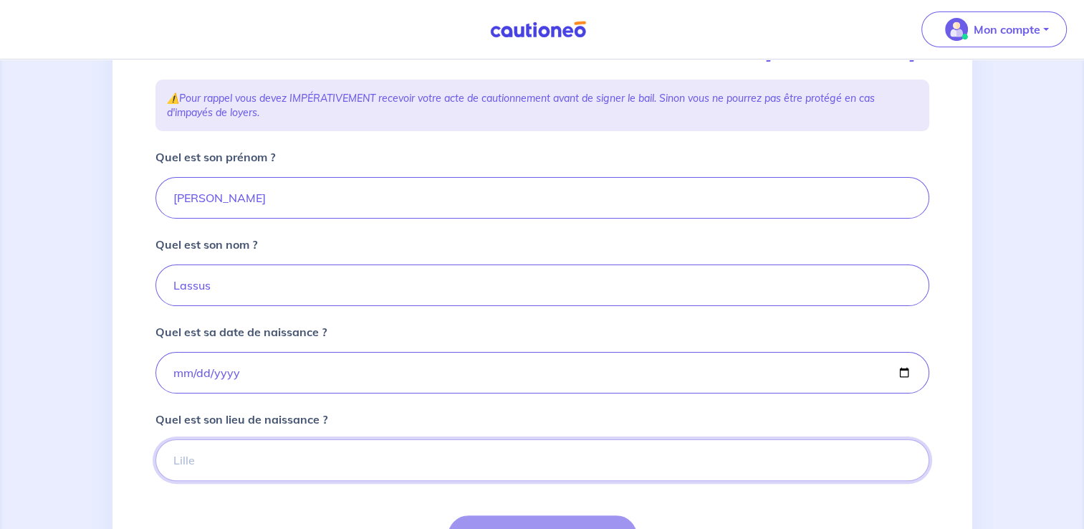
click at [262, 481] on input "Quel est son lieu de naissance ?" at bounding box center [541, 460] width 773 height 42
click at [254, 481] on input "Quel est son lieu de naissance ?" at bounding box center [541, 460] width 773 height 42
type input "[GEOGRAPHIC_DATA]"
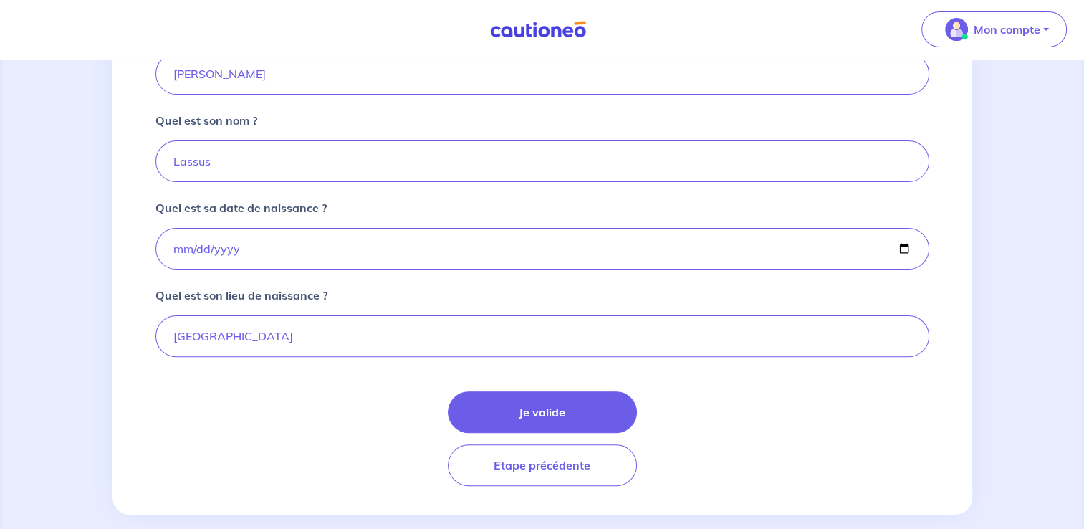
scroll to position [355, 0]
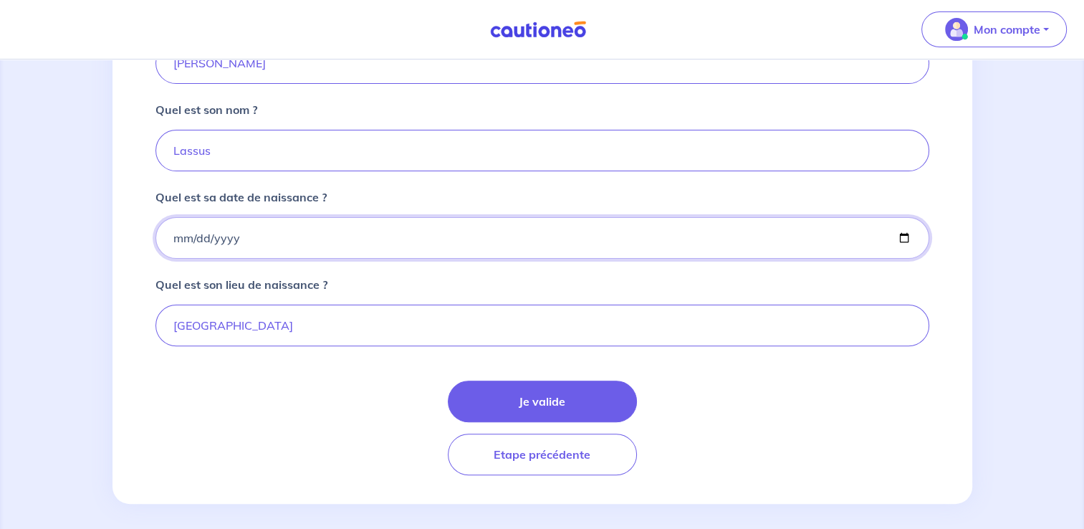
click at [332, 248] on input "[DATE]" at bounding box center [541, 238] width 773 height 42
click at [911, 259] on input "[DATE]" at bounding box center [541, 238] width 773 height 42
click at [900, 258] on input "[DATE]" at bounding box center [541, 238] width 773 height 42
click at [517, 259] on input "[DATE]" at bounding box center [541, 238] width 773 height 42
click at [182, 254] on input "[DATE]" at bounding box center [541, 238] width 773 height 42
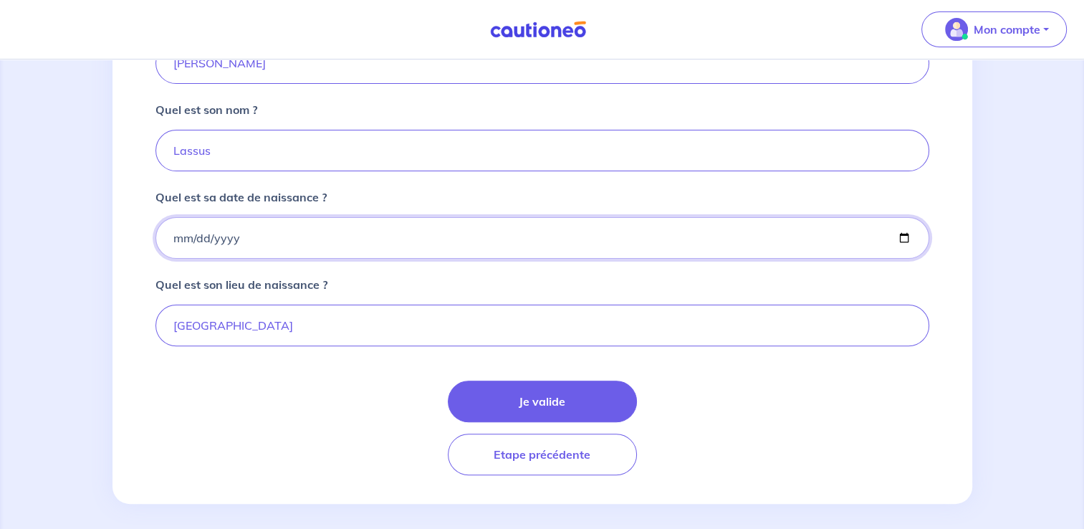
click at [902, 259] on input "[DATE]" at bounding box center [541, 238] width 773 height 42
type input "[DATE]"
click at [650, 344] on input "[GEOGRAPHIC_DATA]" at bounding box center [541, 325] width 773 height 42
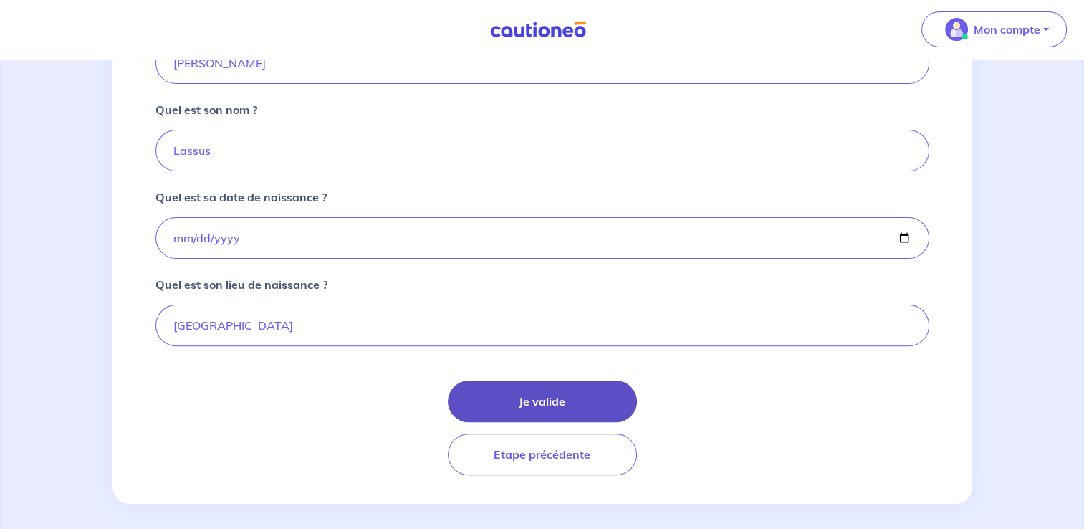
click at [598, 407] on button "Je valide" at bounding box center [542, 401] width 189 height 42
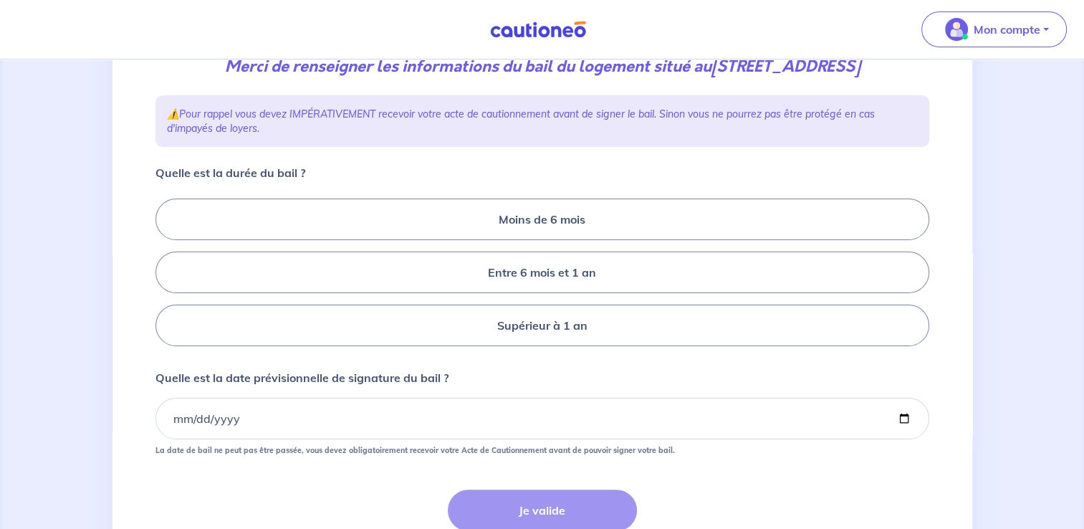
scroll to position [206, 0]
click at [688, 327] on label "Supérieur à 1 an" at bounding box center [541, 325] width 773 height 42
click at [165, 276] on input "Supérieur à 1 an" at bounding box center [159, 271] width 9 height 9
radio input "true"
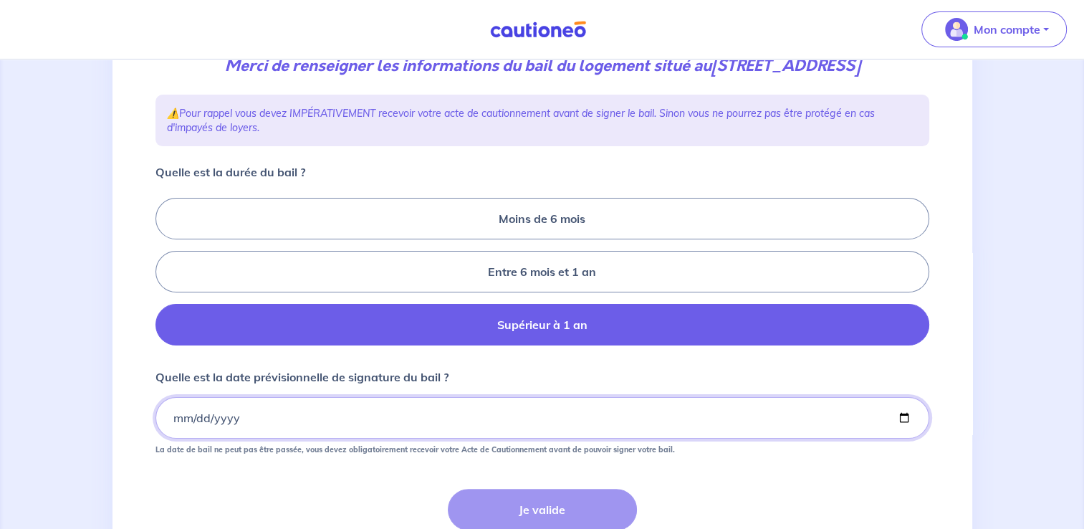
click at [333, 421] on input "Quelle est la date prévisionnelle de signature du bail ?" at bounding box center [541, 418] width 773 height 42
click at [912, 414] on input "Quelle est la date prévisionnelle de signature du bail ?" at bounding box center [541, 418] width 773 height 42
click at [897, 412] on input "Quelle est la date prévisionnelle de signature du bail ?" at bounding box center [541, 418] width 773 height 42
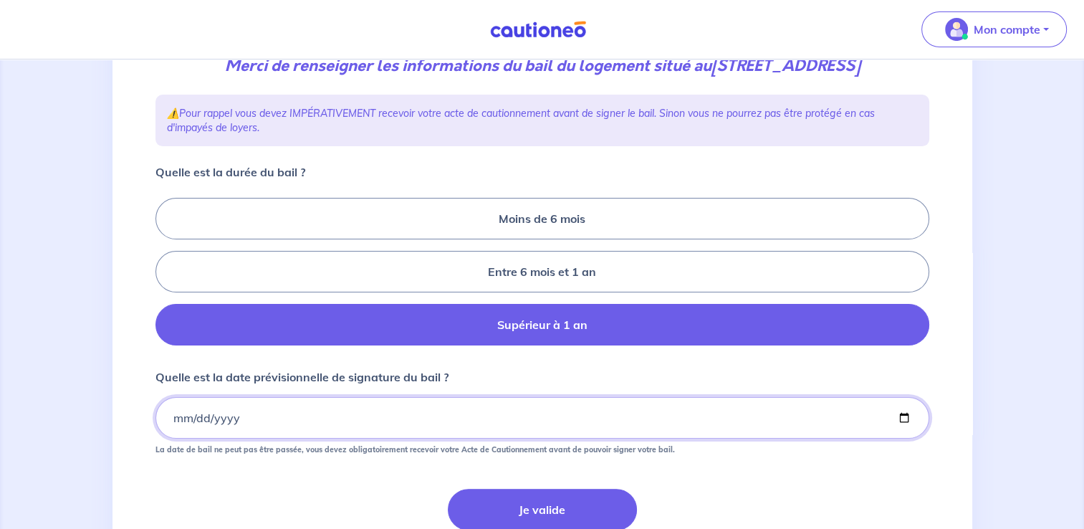
click at [303, 397] on input "[DATE]" at bounding box center [541, 418] width 773 height 42
click at [898, 415] on input "[DATE]" at bounding box center [541, 418] width 773 height 42
type input "[DATE]"
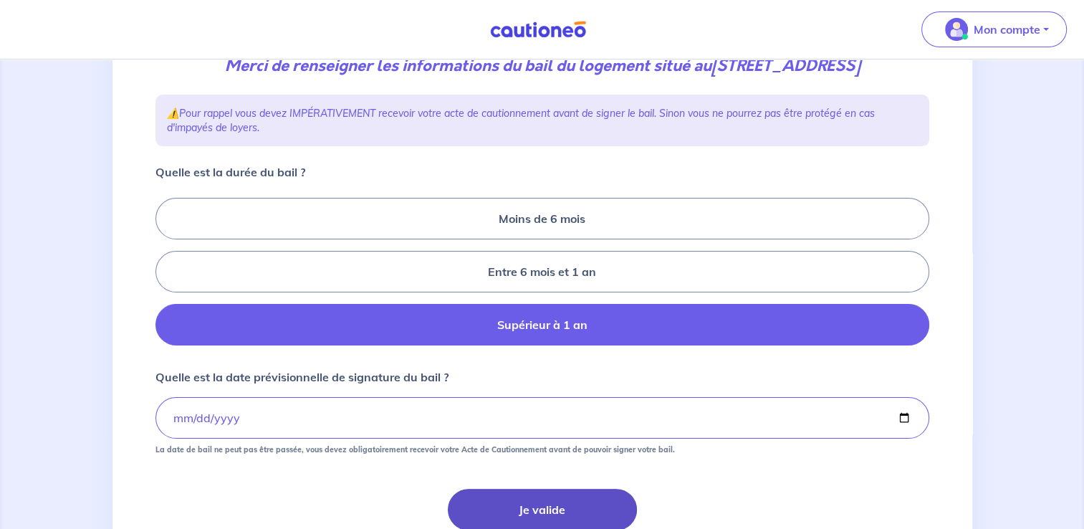
click at [510, 515] on button "Je valide" at bounding box center [542, 509] width 189 height 42
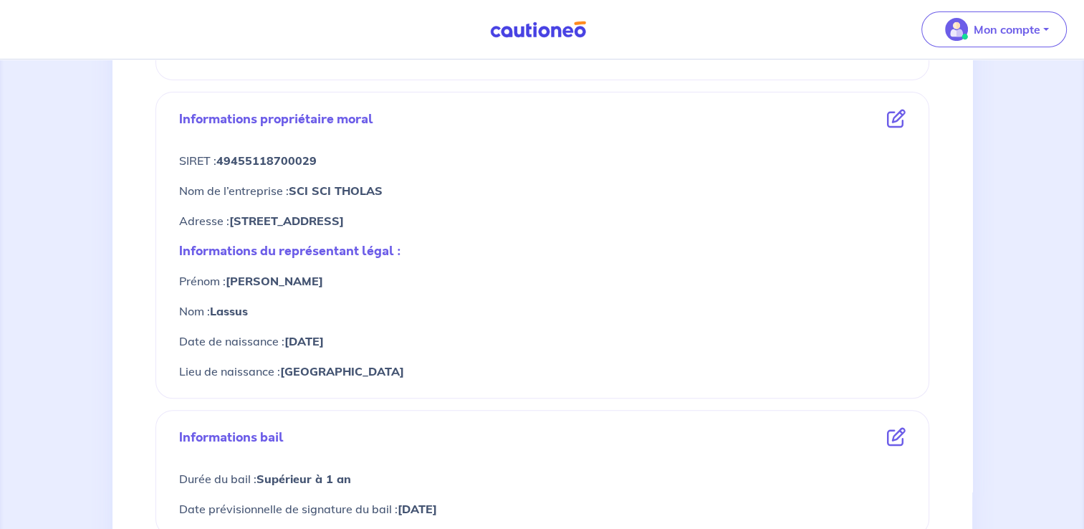
scroll to position [791, 0]
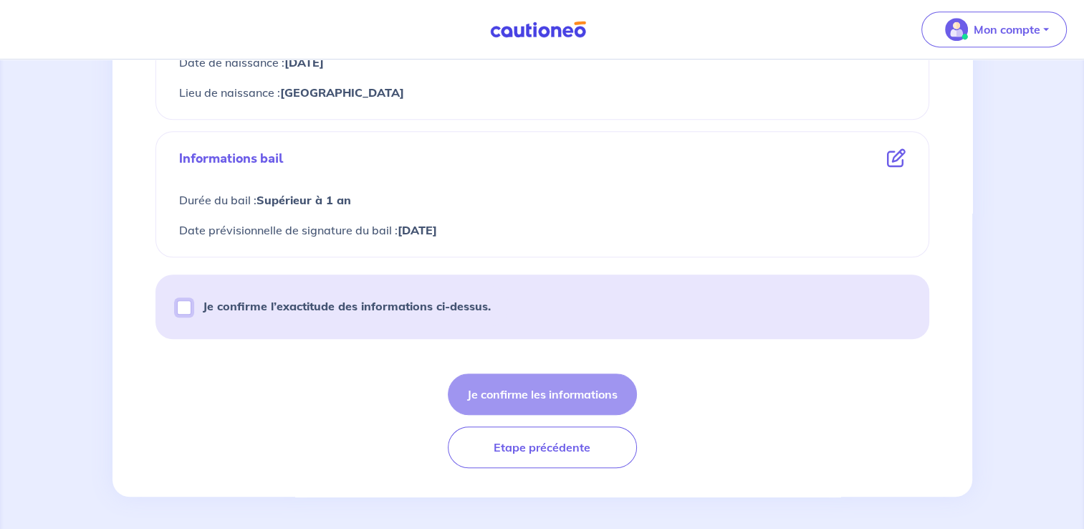
click at [182, 303] on input "Je confirme l’exactitude des informations ci-dessus." at bounding box center [184, 307] width 14 height 14
checkbox input "true"
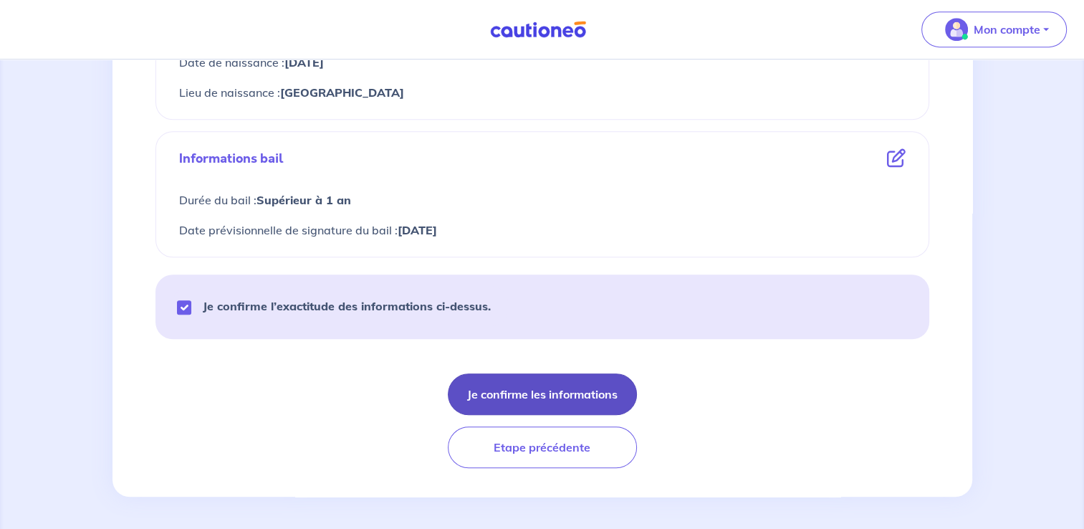
click at [541, 398] on button "Je confirme les informations" at bounding box center [542, 394] width 189 height 42
